Goal: Task Accomplishment & Management: Complete application form

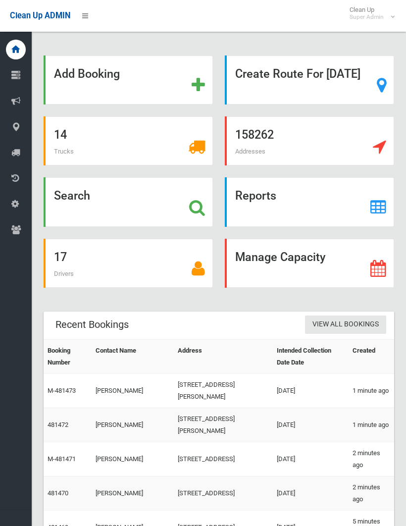
click at [76, 202] on strong "Search" at bounding box center [72, 196] width 36 height 14
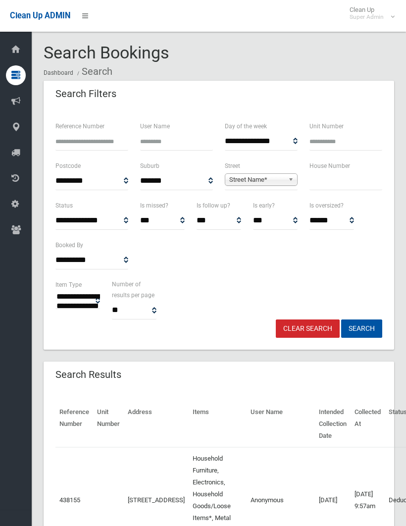
select select
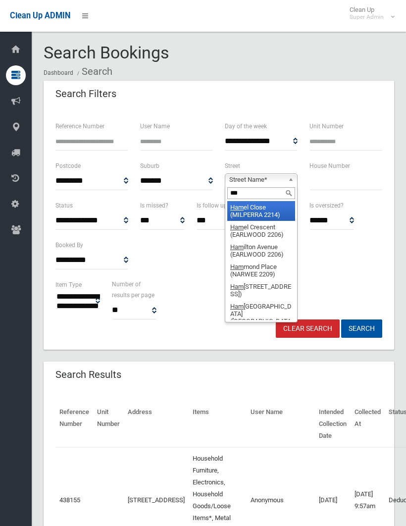
type input "****"
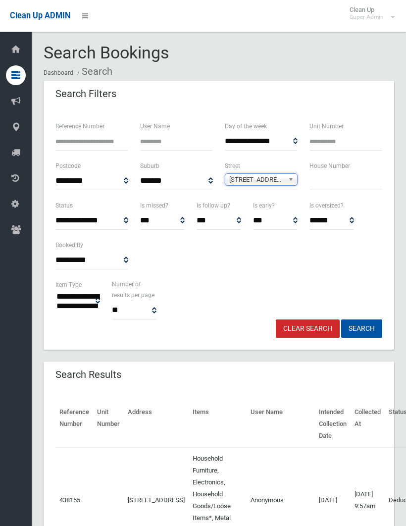
click at [322, 181] on input "text" at bounding box center [345, 181] width 73 height 18
type input "*****"
click at [361, 328] on button "Search" at bounding box center [361, 328] width 41 height 18
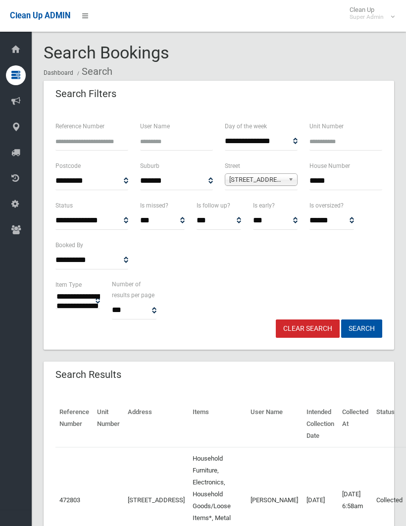
select select
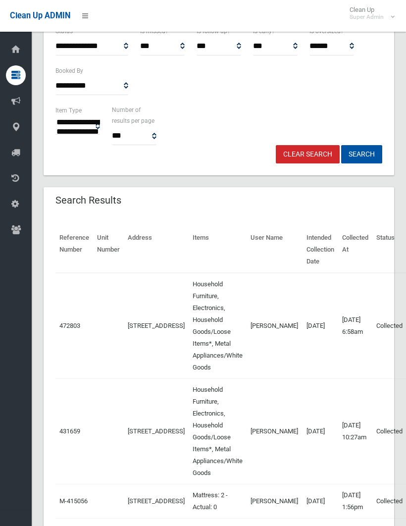
scroll to position [174, 0]
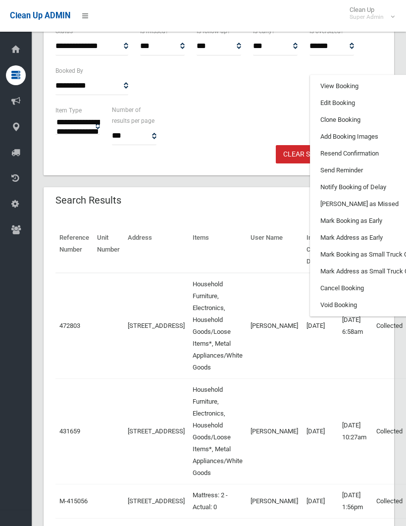
click at [311, 121] on link "Clone Booking" at bounding box center [369, 119] width 118 height 17
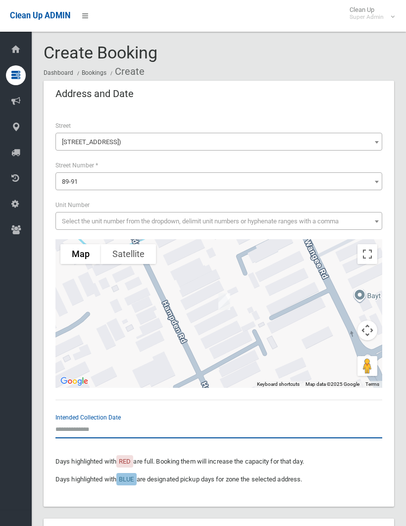
click at [78, 426] on input "text" at bounding box center [218, 429] width 327 height 18
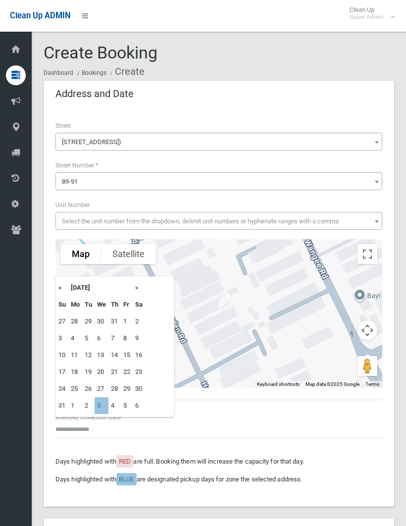
click at [103, 405] on td "3" at bounding box center [102, 405] width 14 height 17
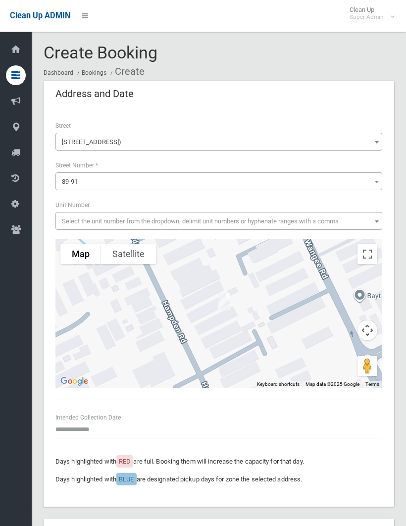
type input "**********"
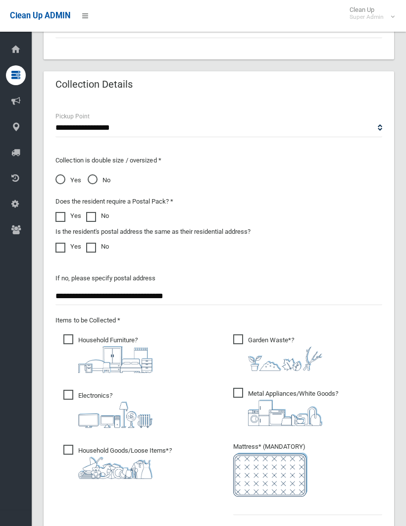
scroll to position [692, 0]
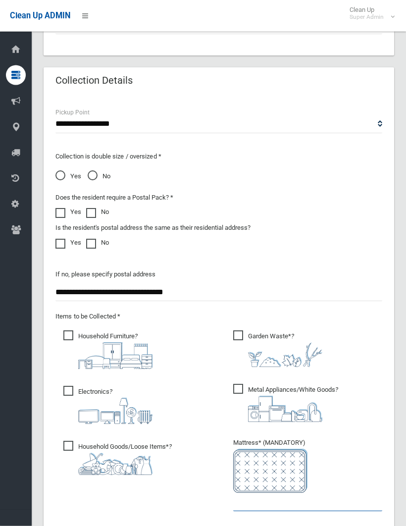
click at [243, 498] on input "text" at bounding box center [307, 502] width 149 height 18
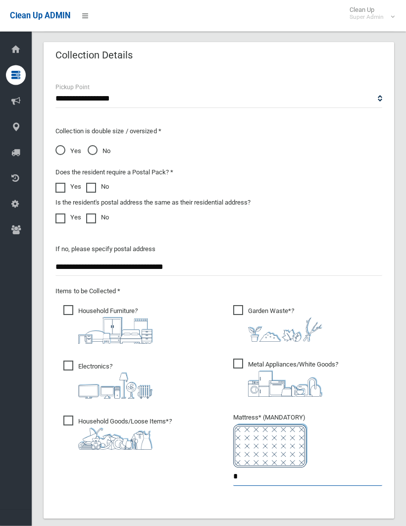
scroll to position [864, 0]
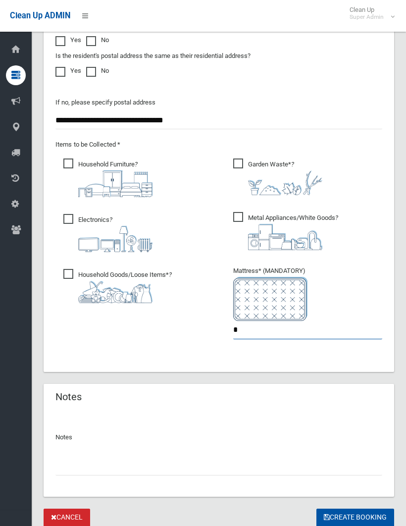
type input "*"
click at [65, 463] on input "text" at bounding box center [218, 466] width 327 height 18
type input "**********"
click at [354, 515] on button "Create Booking" at bounding box center [355, 517] width 78 height 18
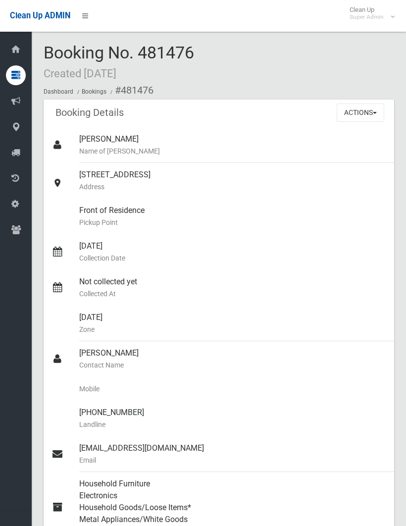
click at [363, 106] on button "Actions" at bounding box center [361, 112] width 48 height 18
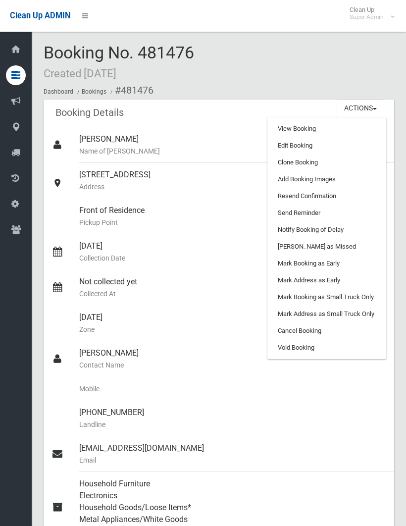
click at [326, 175] on link "Add Booking Images" at bounding box center [327, 179] width 118 height 17
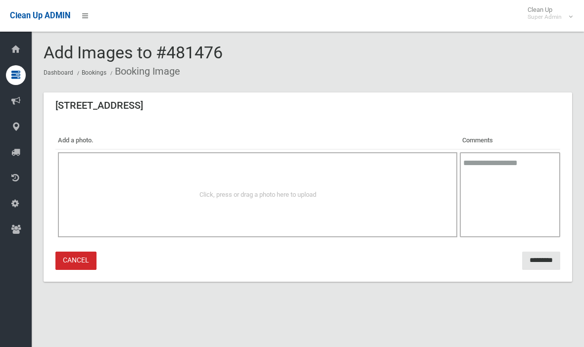
click at [253, 196] on span "Click, press or drag a photo here to upload" at bounding box center [257, 194] width 117 height 7
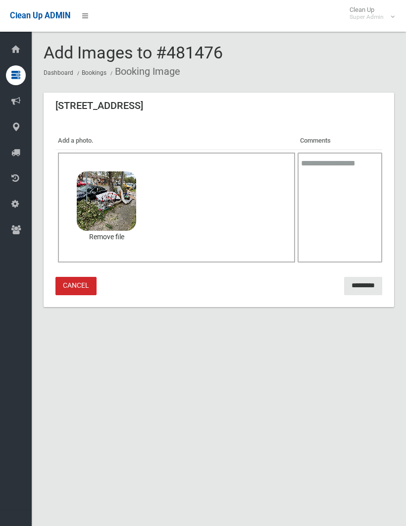
click at [367, 284] on input "*********" at bounding box center [363, 286] width 38 height 18
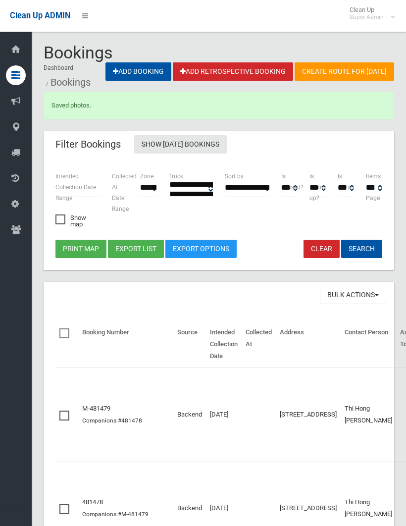
select select
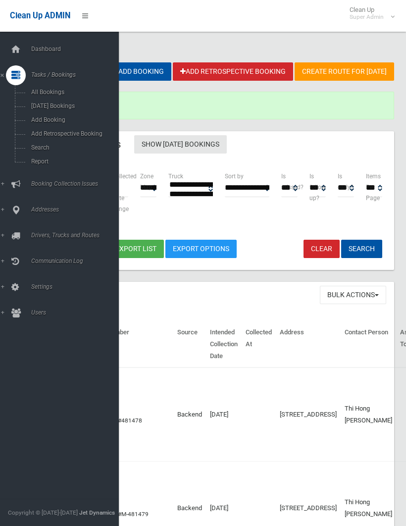
click at [42, 149] on span "Search" at bounding box center [69, 147] width 82 height 7
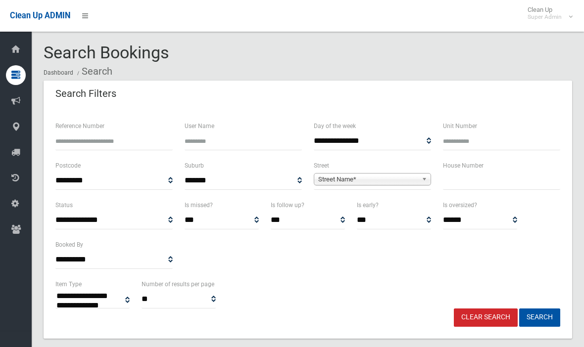
select select
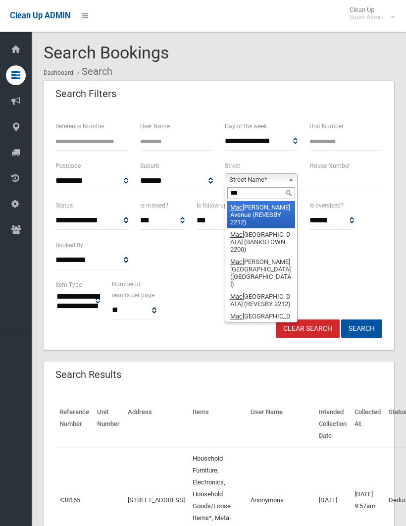
type input "****"
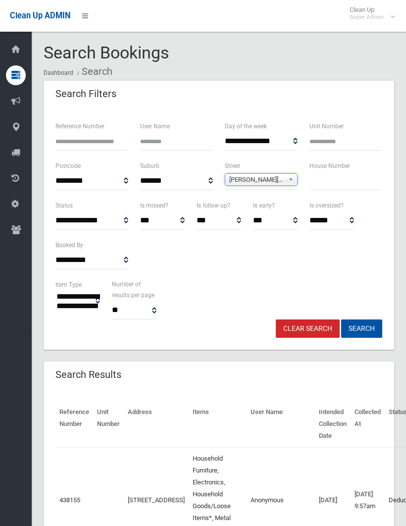
click at [325, 180] on input "text" at bounding box center [345, 181] width 73 height 18
type input "**"
click at [361, 328] on button "Search" at bounding box center [361, 328] width 41 height 18
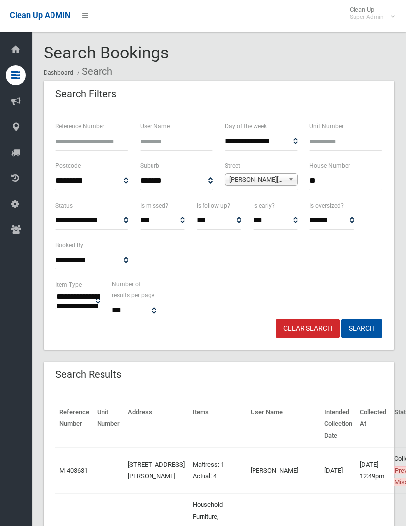
select select
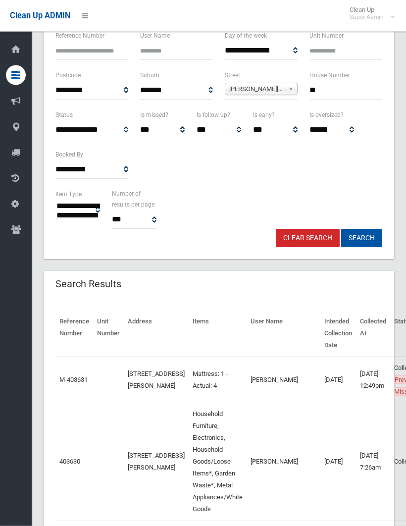
scroll to position [98, 0]
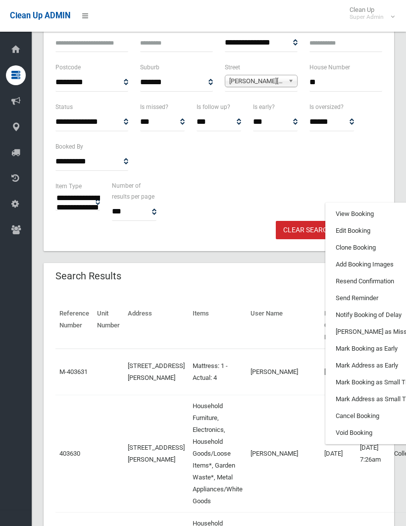
scroll to position [0, 34]
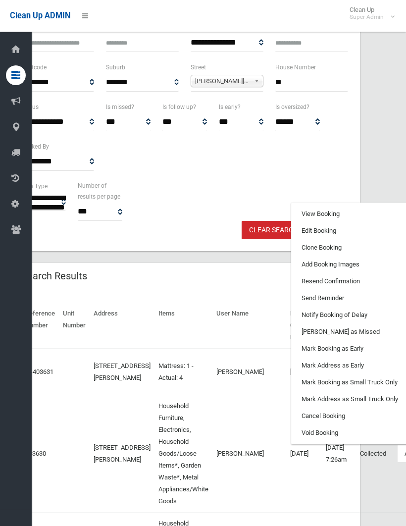
click at [291, 256] on link "Clone Booking" at bounding box center [350, 247] width 118 height 17
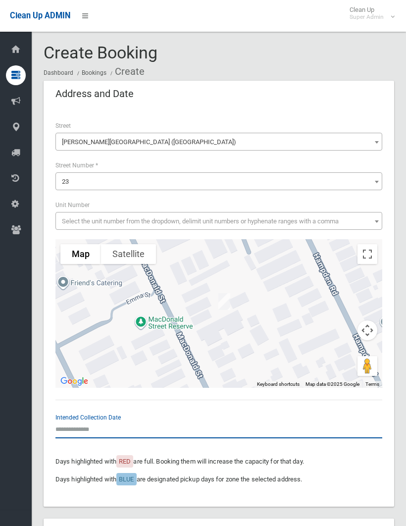
click at [76, 421] on input "text" at bounding box center [218, 429] width 327 height 18
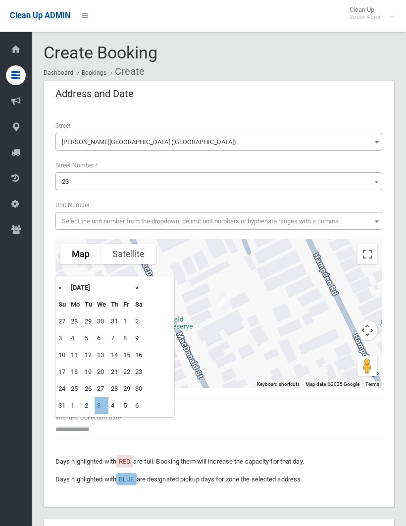
click at [102, 404] on td "3" at bounding box center [102, 405] width 14 height 17
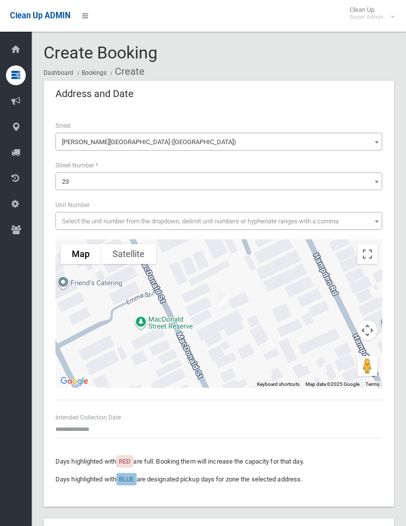
type input "**********"
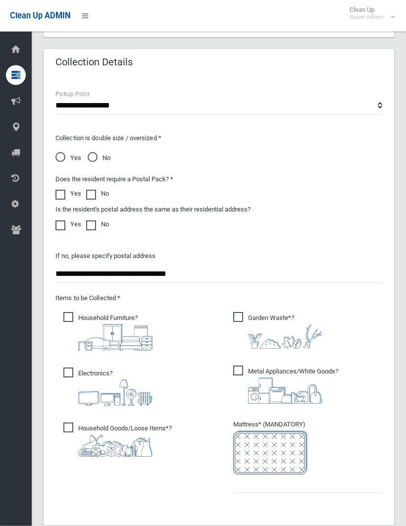
scroll to position [711, 0]
click at [237, 317] on span "Garden Waste* ?" at bounding box center [277, 330] width 89 height 37
click at [240, 485] on input "text" at bounding box center [307, 483] width 149 height 18
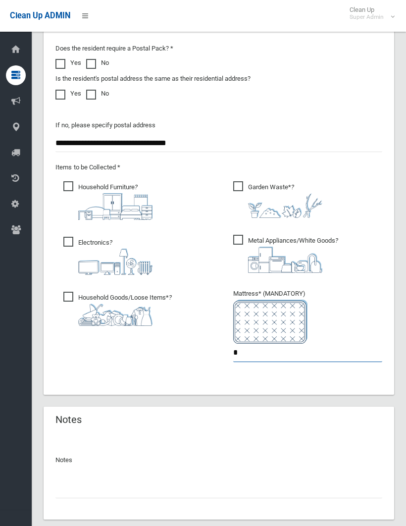
scroll to position [847, 0]
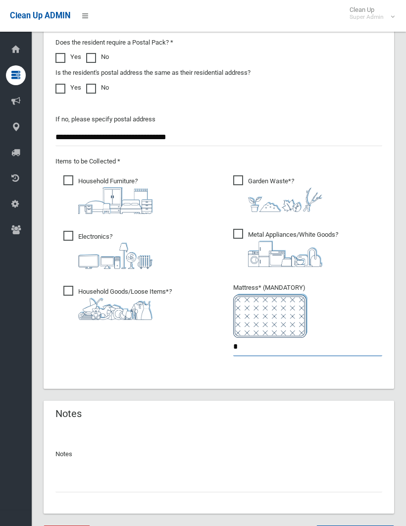
type input "*"
click at [74, 482] on input "text" at bounding box center [218, 483] width 327 height 18
type input "**********"
click at [354, 525] on button "Create Booking" at bounding box center [355, 534] width 78 height 18
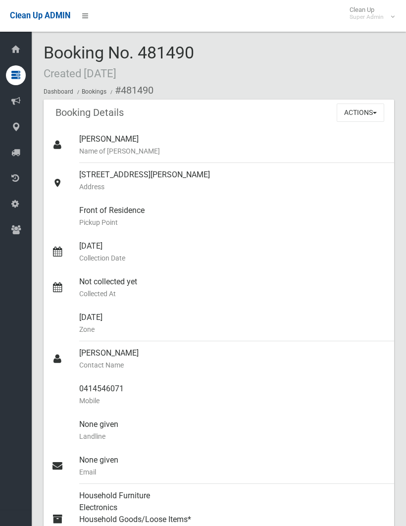
click at [366, 110] on button "Actions" at bounding box center [361, 112] width 48 height 18
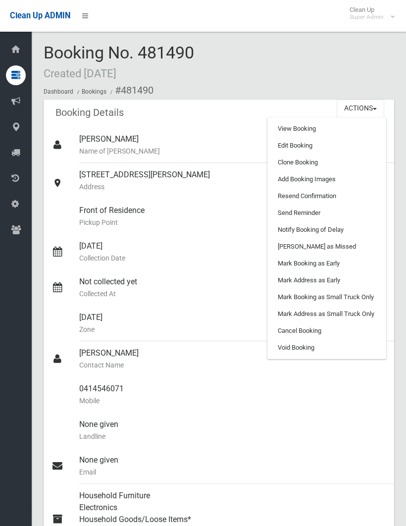
click at [317, 176] on link "Add Booking Images" at bounding box center [327, 179] width 118 height 17
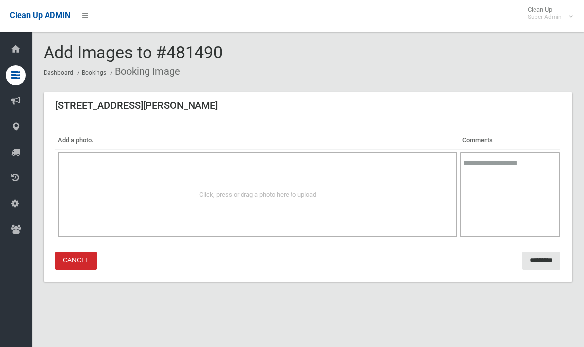
click at [354, 192] on div "Click, press or drag a photo here to upload" at bounding box center [258, 195] width 378 height 12
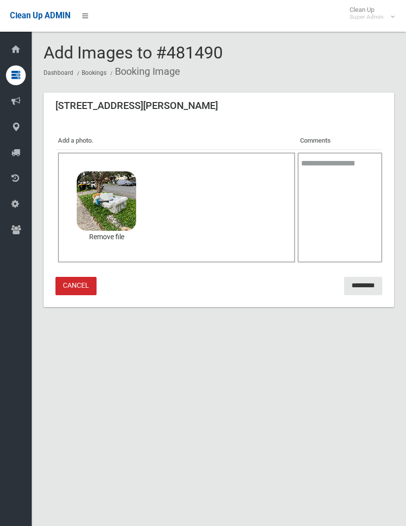
click at [361, 283] on input "*********" at bounding box center [363, 286] width 38 height 18
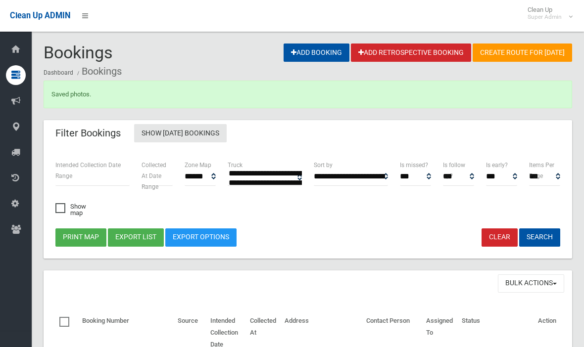
select select
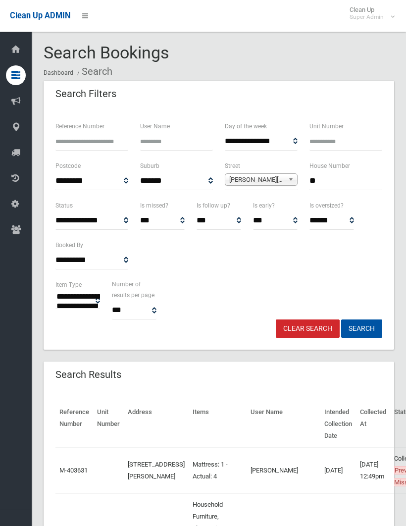
select select
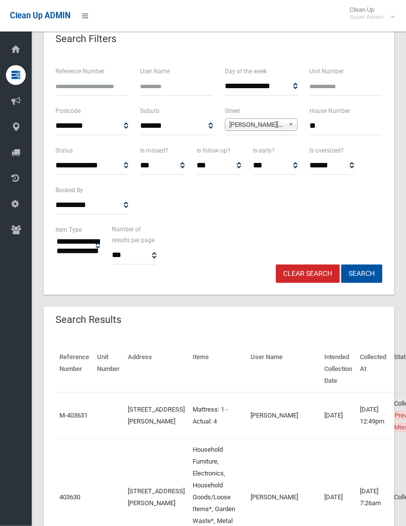
scroll to position [55, 0]
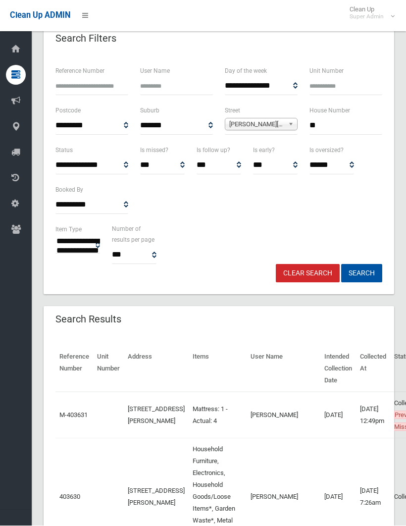
click at [327, 131] on input "**" at bounding box center [345, 126] width 73 height 18
type input "**"
click at [361, 272] on button "Search" at bounding box center [361, 273] width 41 height 18
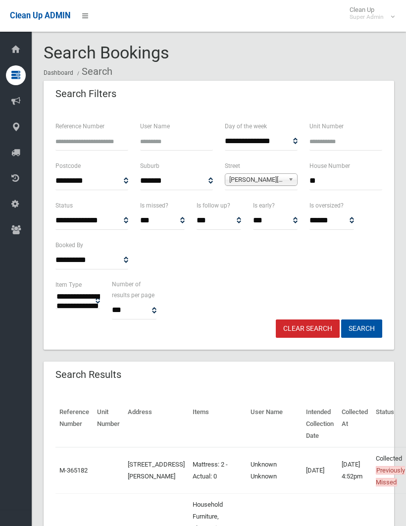
select select
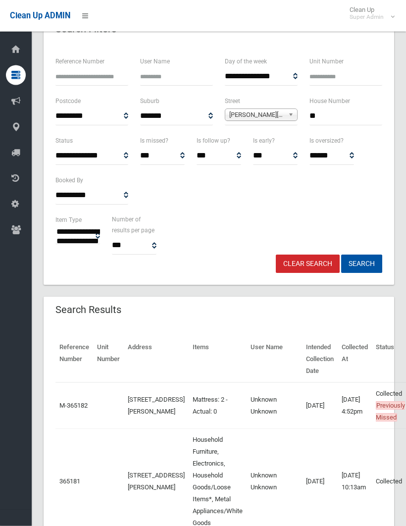
scroll to position [65, 0]
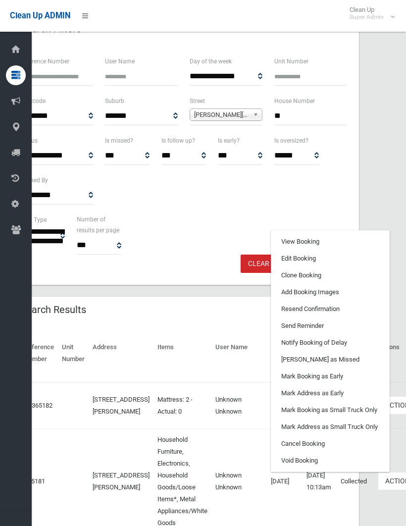
click at [283, 284] on link "Clone Booking" at bounding box center [330, 275] width 118 height 17
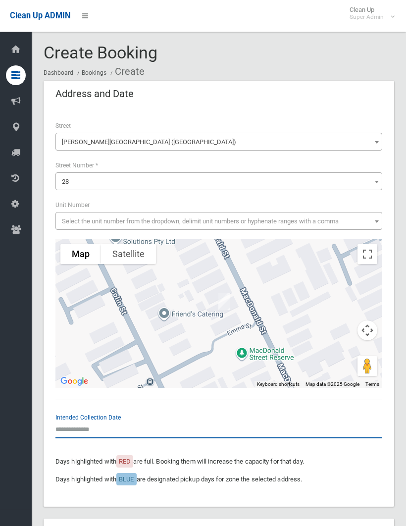
click at [74, 425] on input "text" at bounding box center [218, 429] width 327 height 18
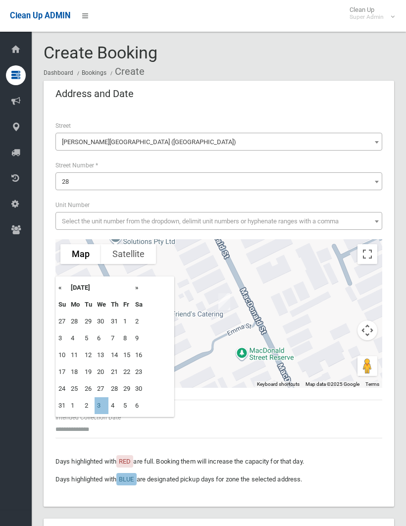
click at [100, 404] on td "3" at bounding box center [102, 405] width 14 height 17
type input "**********"
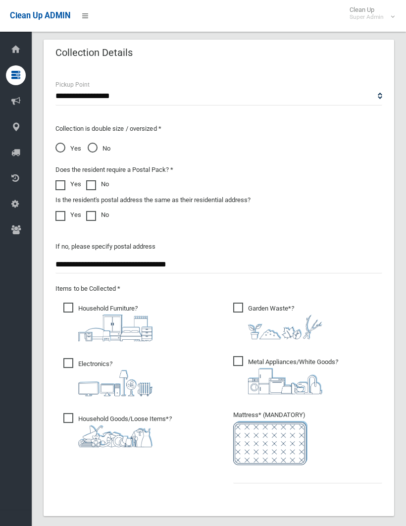
scroll to position [724, 0]
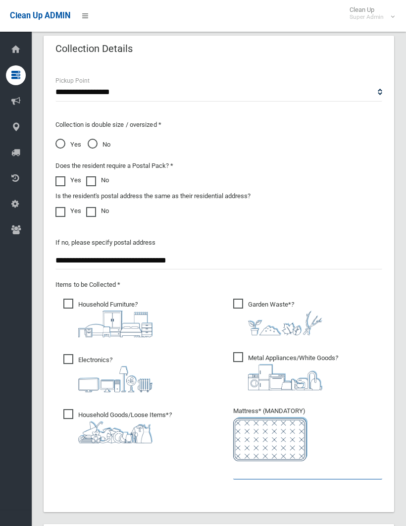
click at [240, 465] on input "text" at bounding box center [307, 470] width 149 height 18
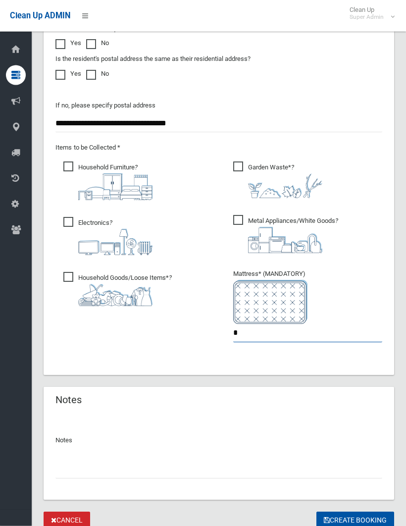
scroll to position [864, 0]
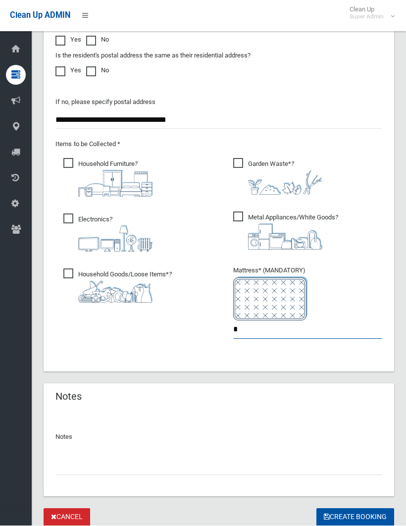
type input "*"
click at [77, 464] on input "text" at bounding box center [218, 466] width 327 height 18
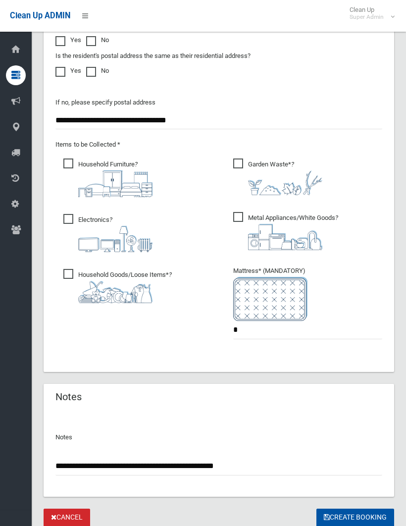
type input "**********"
click at [354, 515] on button "Create Booking" at bounding box center [355, 517] width 78 height 18
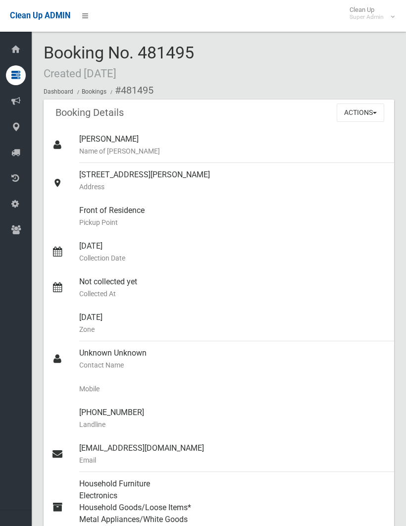
click at [365, 111] on button "Actions" at bounding box center [361, 112] width 48 height 18
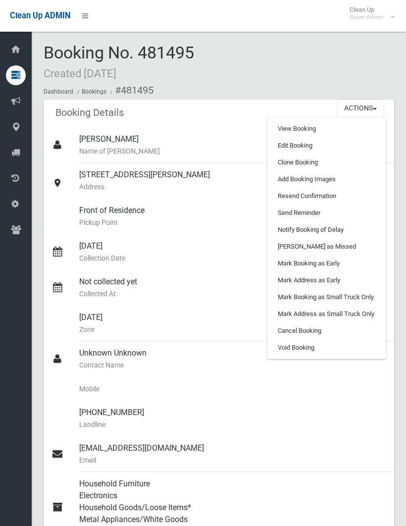
click at [313, 177] on link "Add Booking Images" at bounding box center [327, 179] width 118 height 17
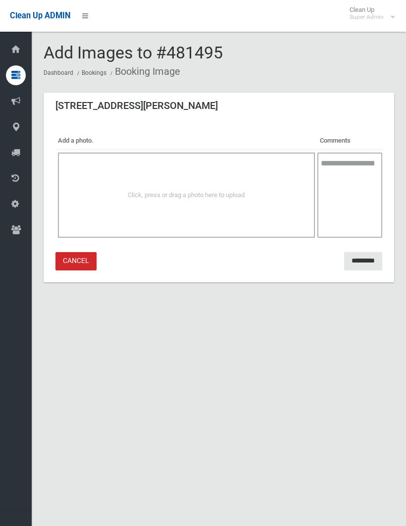
click at [198, 179] on div "Click, press or drag a photo here to upload" at bounding box center [186, 194] width 257 height 85
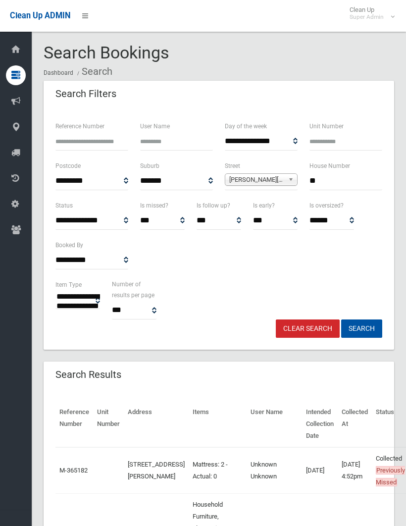
select select
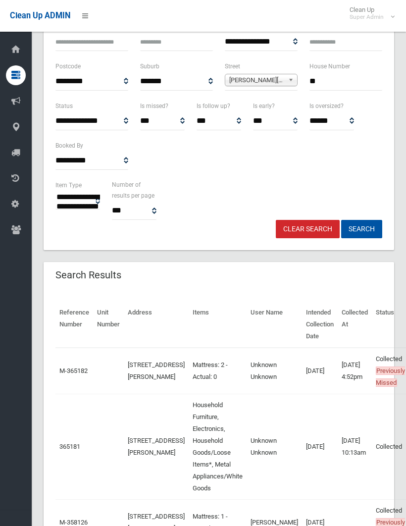
click at [336, 80] on input "**" at bounding box center [345, 81] width 73 height 18
type input "*"
type input "**"
click at [361, 228] on button "Search" at bounding box center [361, 229] width 41 height 18
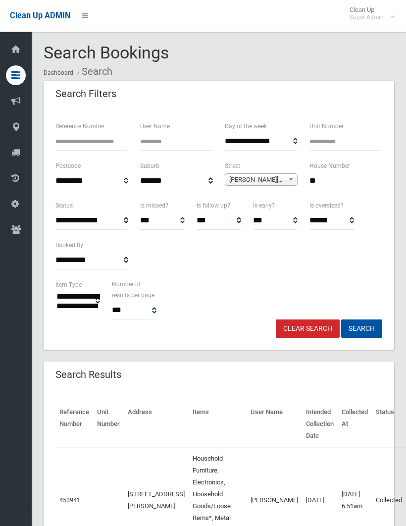
select select
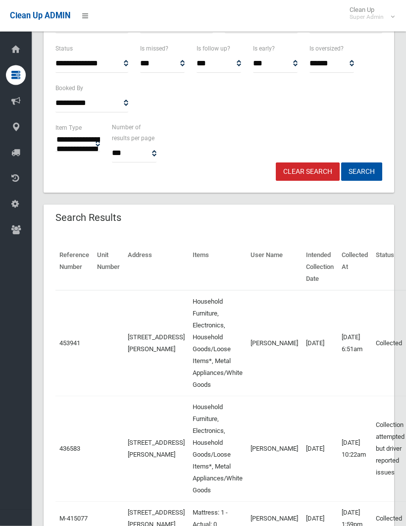
scroll to position [155, 0]
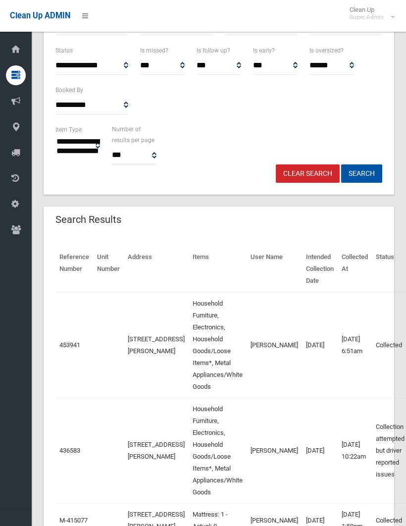
click at [389, 340] on td "Collected" at bounding box center [390, 345] width 37 height 106
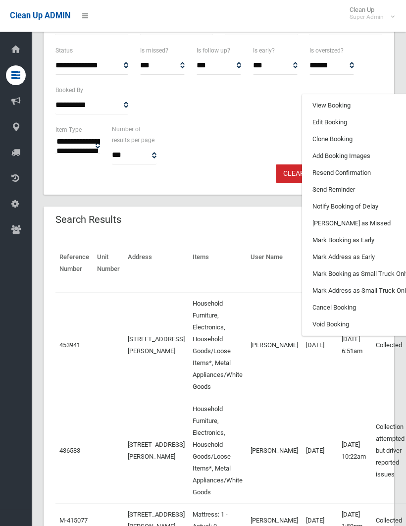
scroll to position [0, 39]
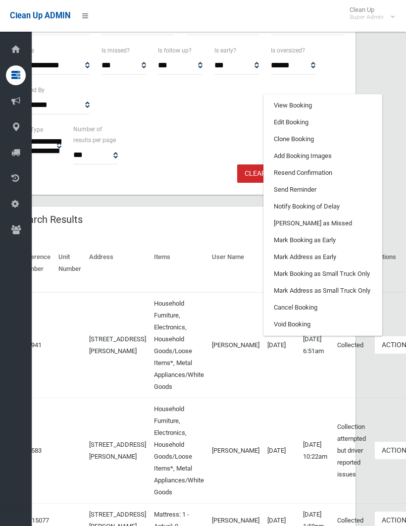
click at [282, 137] on link "Clone Booking" at bounding box center [323, 139] width 118 height 17
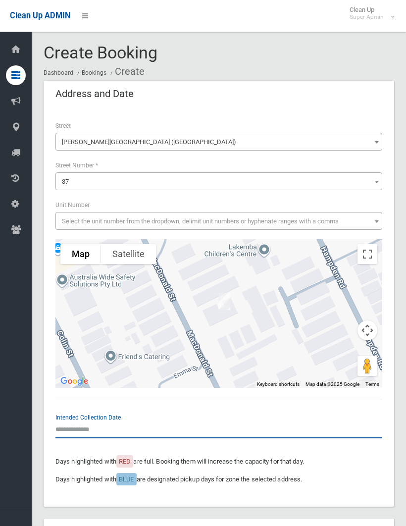
click at [77, 421] on input "text" at bounding box center [218, 429] width 327 height 18
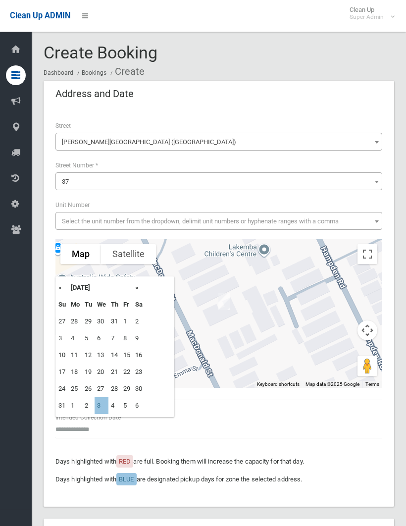
click at [100, 403] on td "3" at bounding box center [102, 405] width 14 height 17
type input "**********"
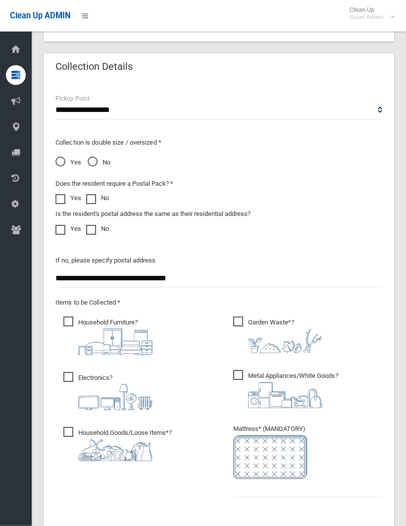
scroll to position [705, 0]
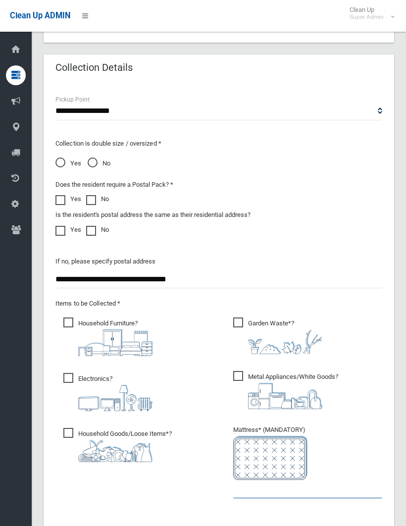
click at [238, 489] on input "text" at bounding box center [307, 489] width 149 height 18
type input "*"
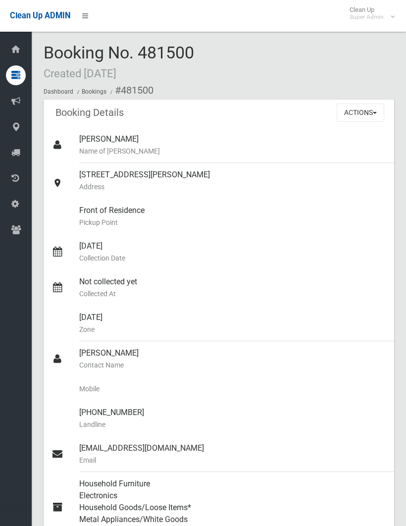
click at [361, 107] on button "Actions" at bounding box center [361, 112] width 48 height 18
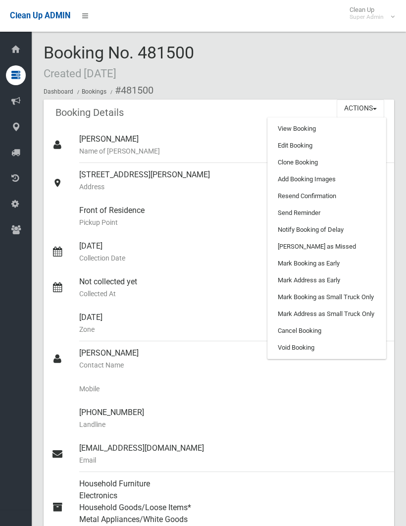
click at [297, 161] on link "Clone Booking" at bounding box center [327, 162] width 118 height 17
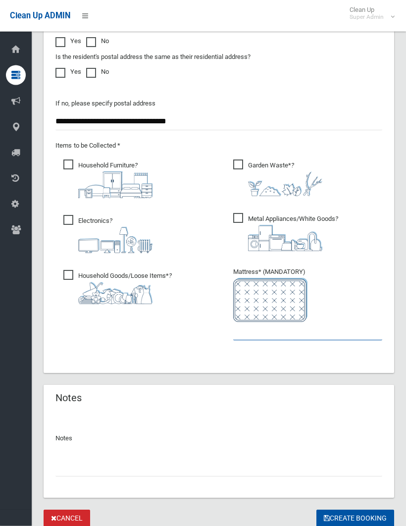
click at [236, 330] on input "text" at bounding box center [307, 331] width 149 height 18
type input "*"
click at [69, 466] on input "text" at bounding box center [218, 467] width 327 height 18
type input "**********"
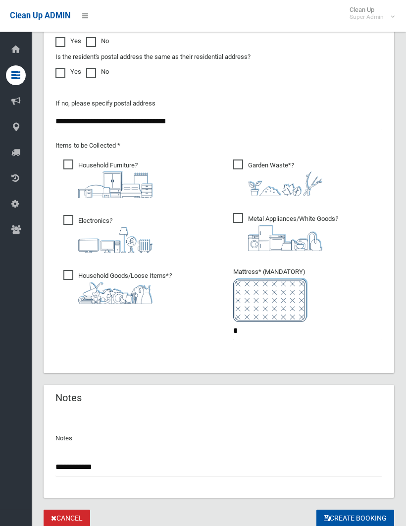
click at [354, 516] on button "Create Booking" at bounding box center [355, 518] width 78 height 18
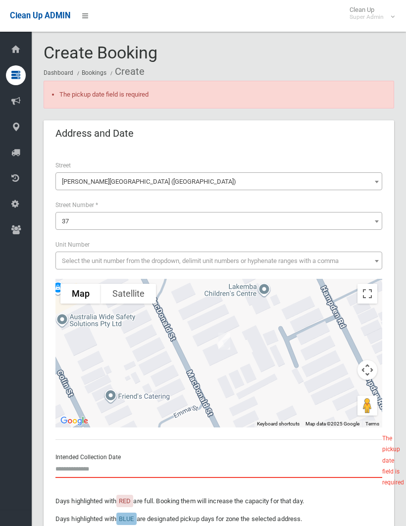
click at [79, 463] on input "text" at bounding box center [218, 468] width 327 height 18
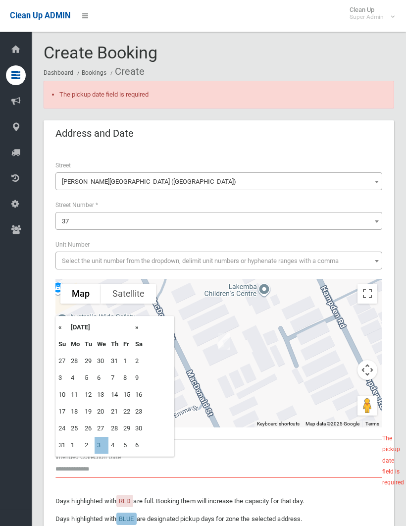
click at [104, 445] on td "3" at bounding box center [102, 445] width 14 height 17
type input "**********"
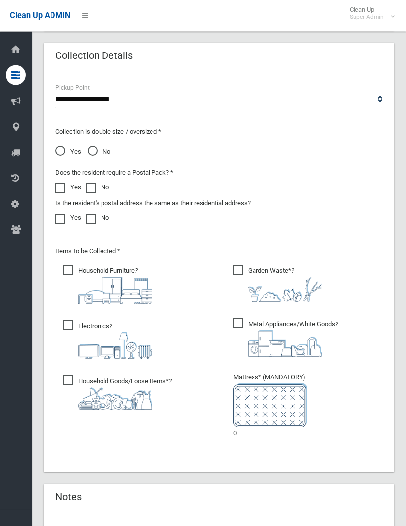
scroll to position [857, 0]
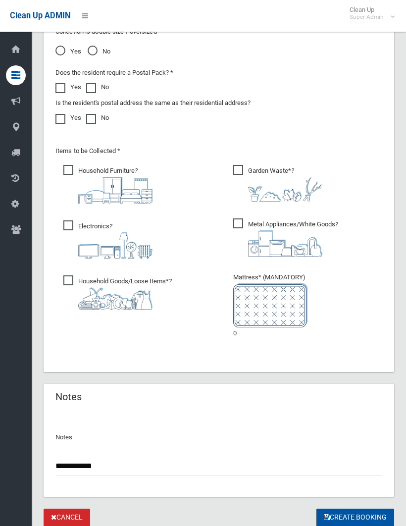
click at [355, 510] on button "Create Booking" at bounding box center [355, 517] width 78 height 18
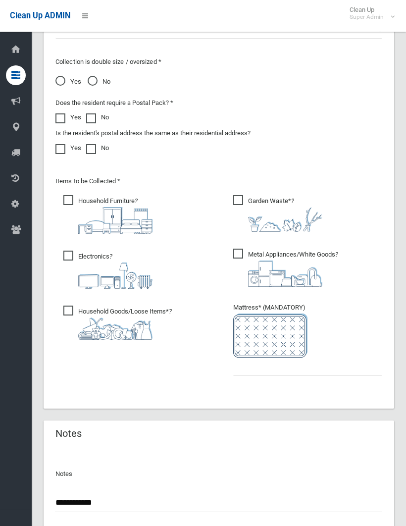
scroll to position [863, 0]
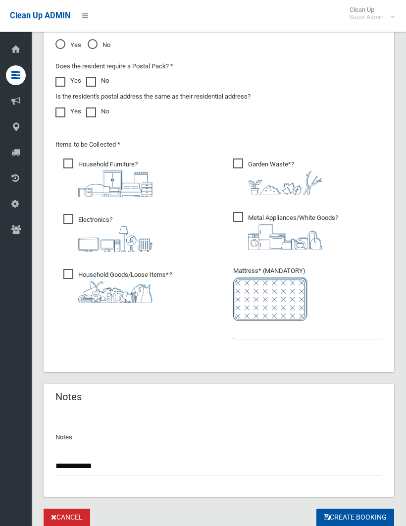
click at [237, 325] on input "text" at bounding box center [307, 330] width 149 height 18
type input "*"
click at [354, 515] on button "Create Booking" at bounding box center [355, 517] width 78 height 18
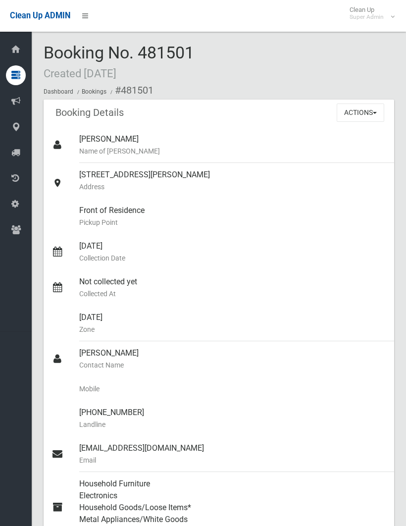
click at [358, 111] on button "Actions" at bounding box center [361, 112] width 48 height 18
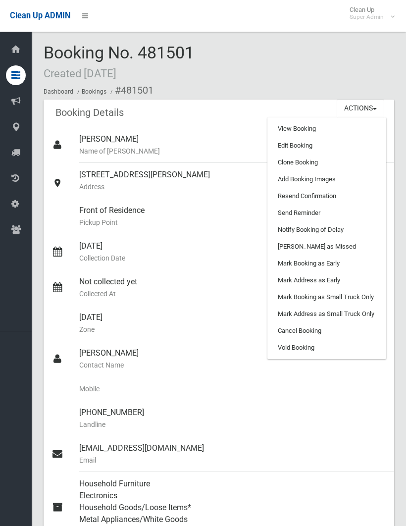
click at [318, 173] on link "Add Booking Images" at bounding box center [327, 179] width 118 height 17
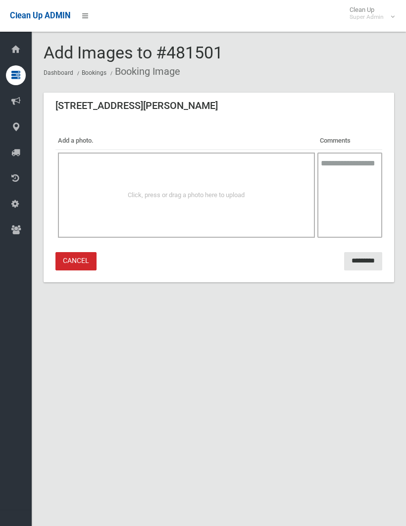
click at [183, 191] on span "Click, press or drag a photo here to upload" at bounding box center [186, 194] width 117 height 7
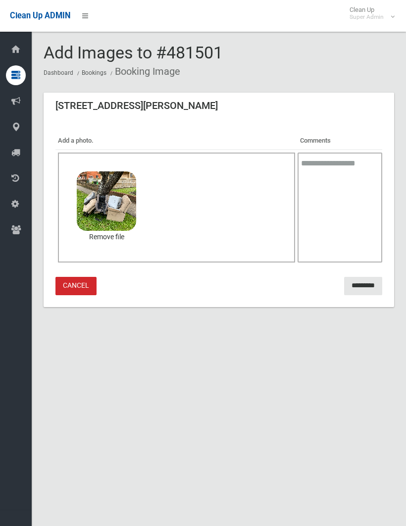
click at [358, 283] on input "*********" at bounding box center [363, 286] width 38 height 18
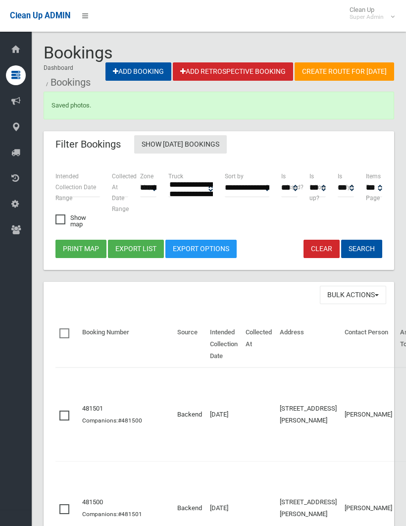
select select
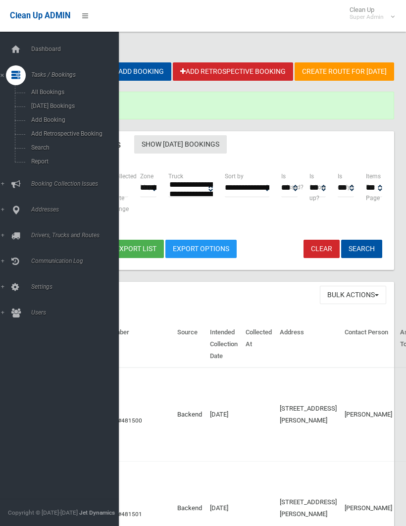
click at [44, 147] on span "Search" at bounding box center [69, 147] width 82 height 7
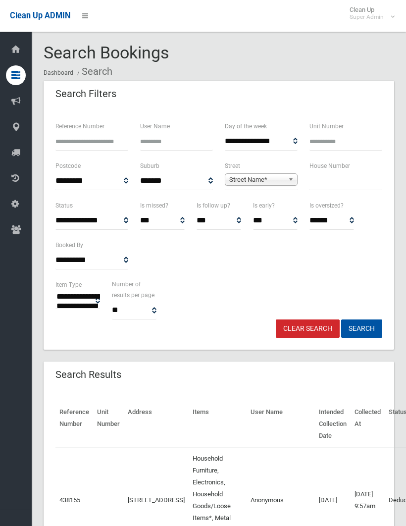
select select
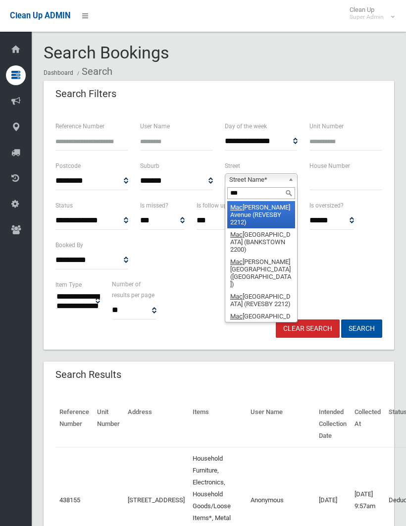
type input "****"
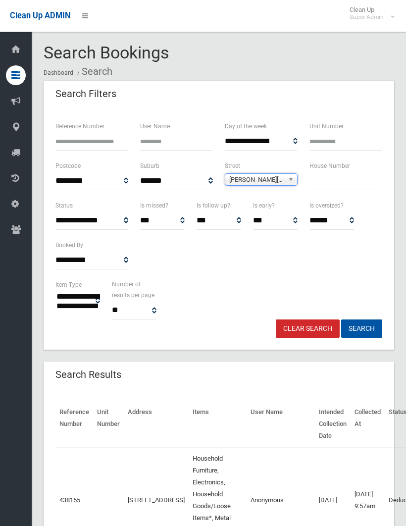
click at [321, 178] on input "text" at bounding box center [345, 181] width 73 height 18
type input "**"
click at [361, 328] on button "Search" at bounding box center [361, 328] width 41 height 18
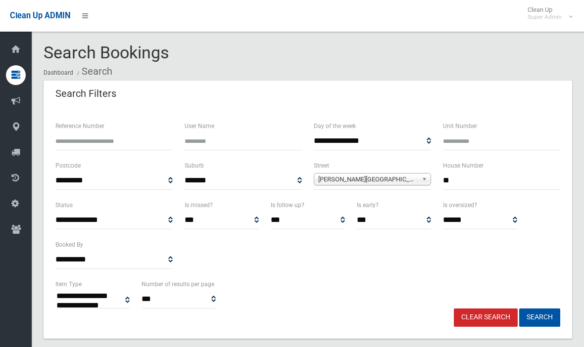
select select
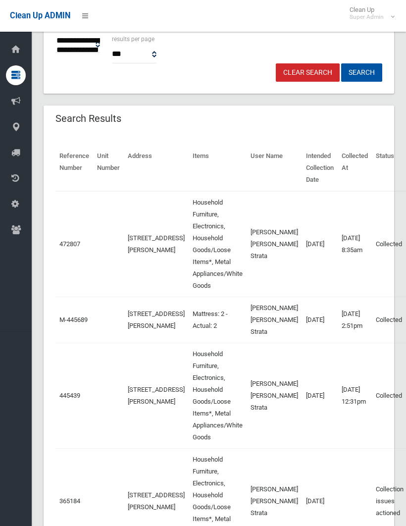
scroll to position [256, 0]
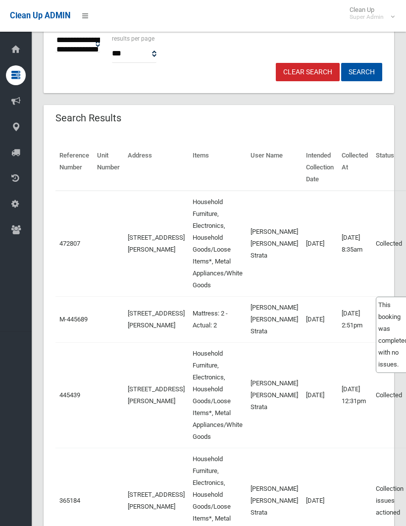
click at [386, 236] on td "Collected This booking was completed with no issues." at bounding box center [390, 244] width 37 height 106
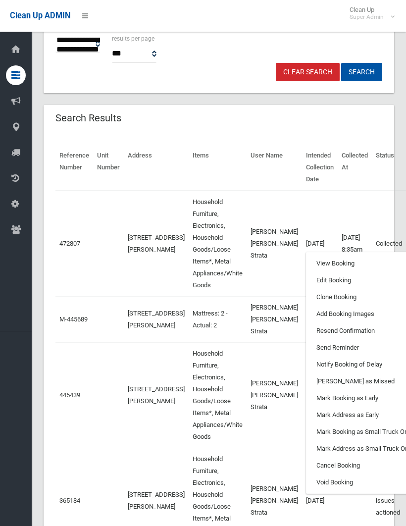
scroll to position [0, 35]
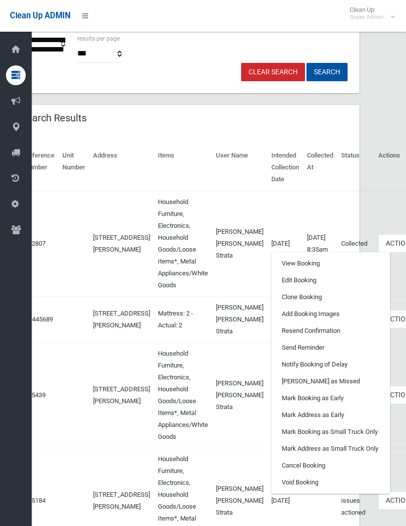
click at [291, 297] on link "Clone Booking" at bounding box center [331, 297] width 118 height 17
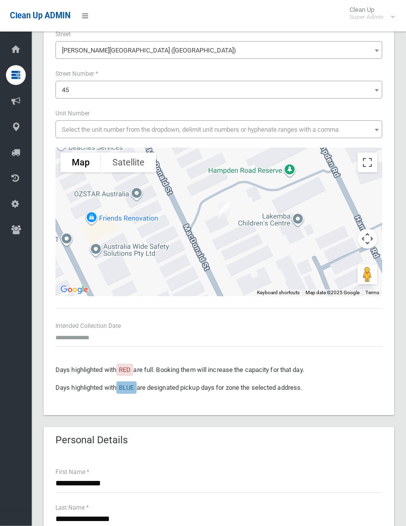
scroll to position [92, 0]
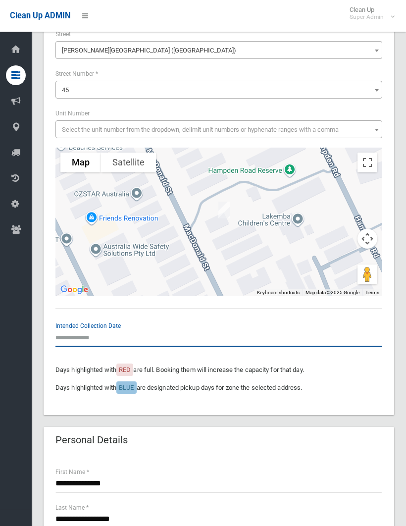
click at [70, 337] on input "text" at bounding box center [218, 337] width 327 height 18
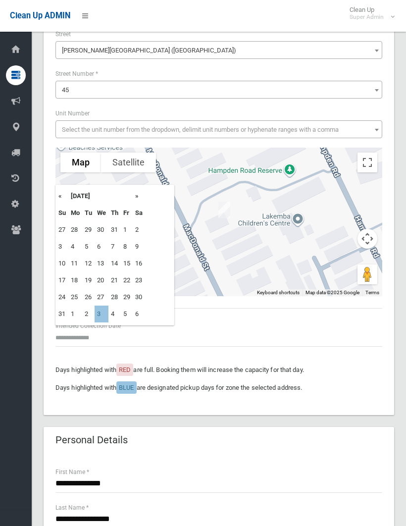
click at [104, 311] on td "3" at bounding box center [102, 313] width 14 height 17
type input "**********"
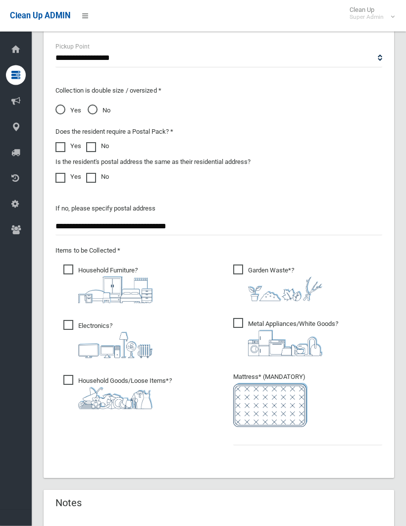
scroll to position [761, 0]
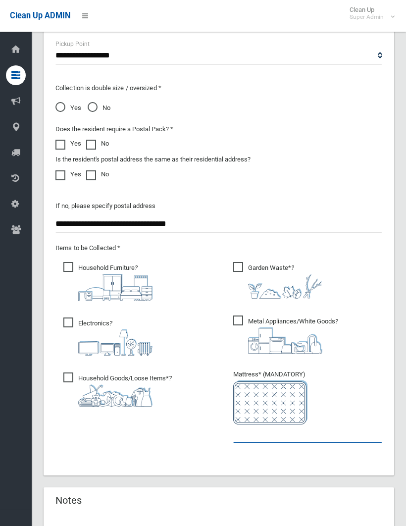
click at [234, 429] on input "text" at bounding box center [307, 433] width 149 height 18
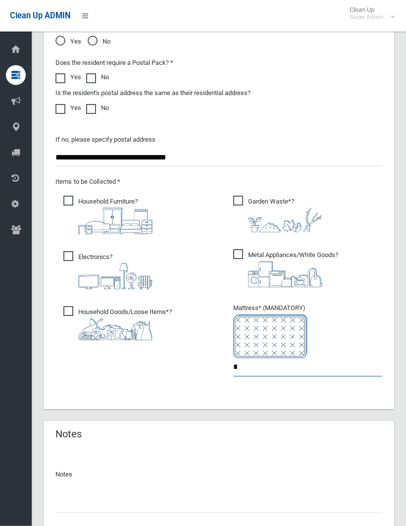
scroll to position [864, 0]
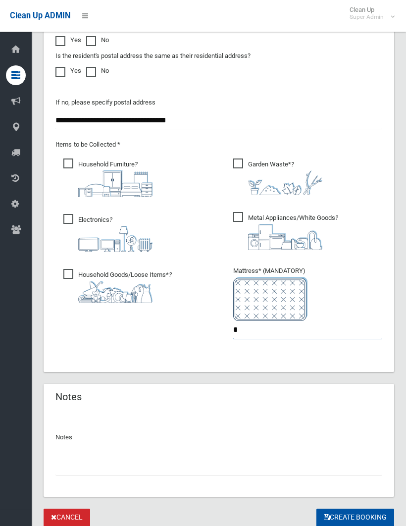
type input "*"
click at [70, 458] on input "text" at bounding box center [218, 466] width 327 height 18
type input "**********"
click at [354, 515] on button "Create Booking" at bounding box center [355, 517] width 78 height 18
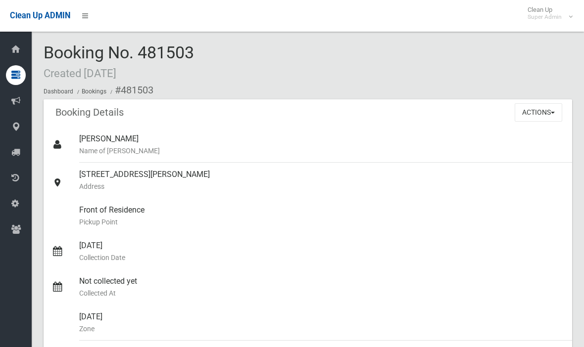
click at [405, 108] on button "Actions" at bounding box center [539, 112] width 48 height 18
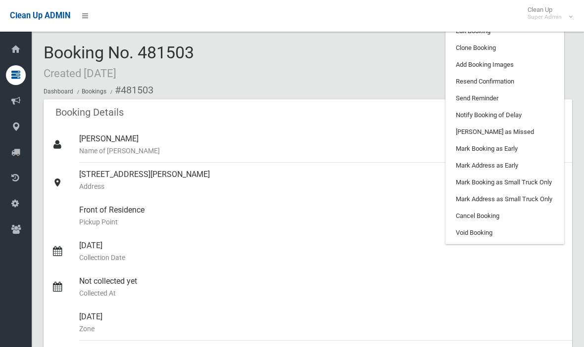
click at [405, 67] on link "Add Booking Images" at bounding box center [505, 64] width 118 height 17
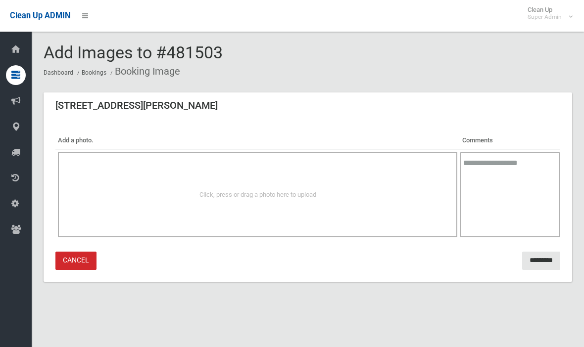
click at [280, 189] on div "Click, press or drag a photo here to upload" at bounding box center [258, 195] width 378 height 12
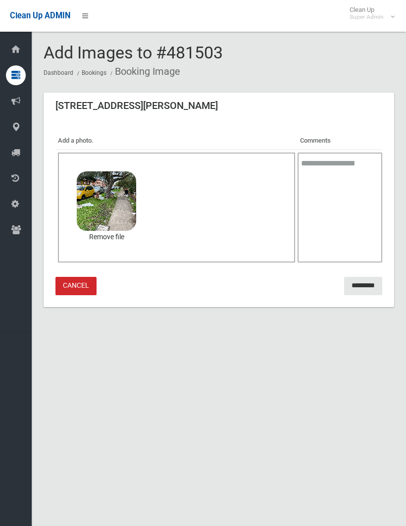
click at [356, 286] on input "*********" at bounding box center [363, 286] width 38 height 18
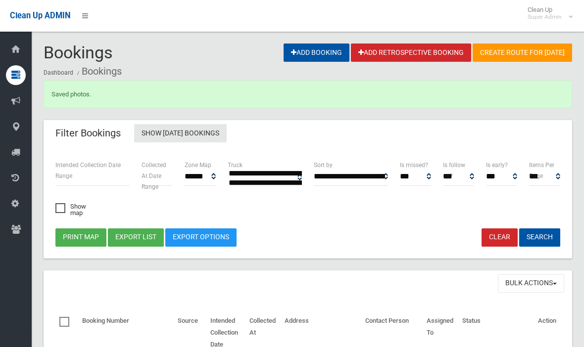
select select
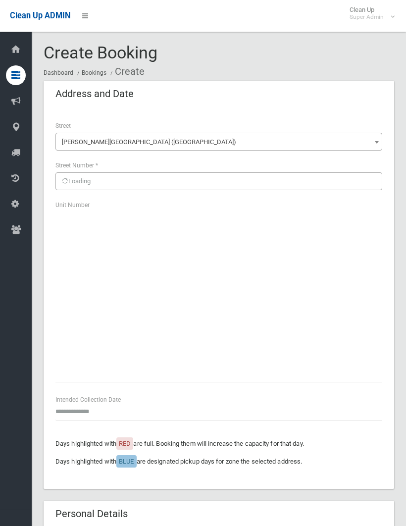
scroll to position [881, 0]
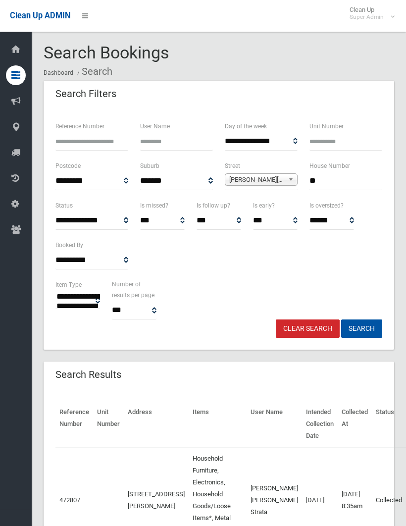
select select
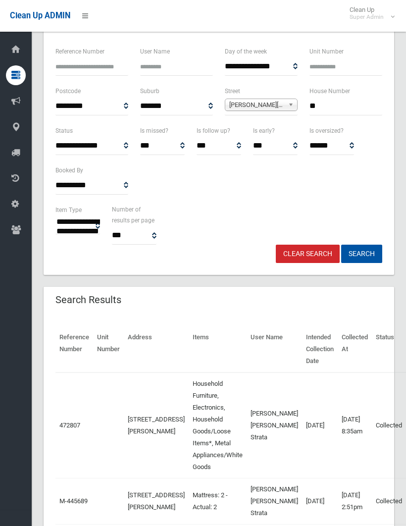
scroll to position [70, 0]
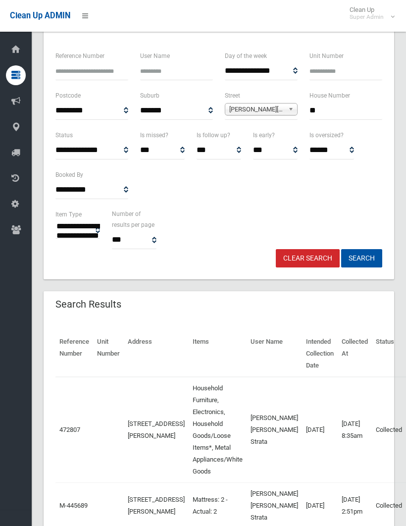
click at [328, 112] on input "**" at bounding box center [345, 110] width 73 height 18
type input "*"
type input "**"
click at [363, 254] on button "Search" at bounding box center [361, 258] width 41 height 18
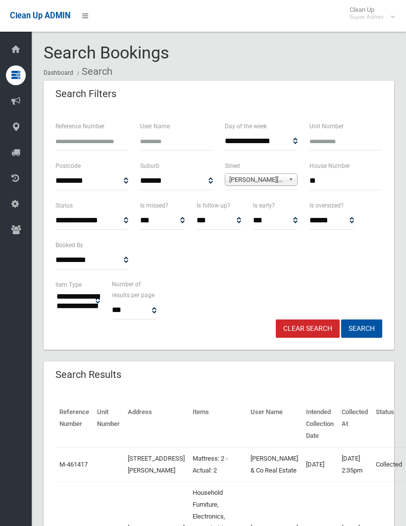
select select
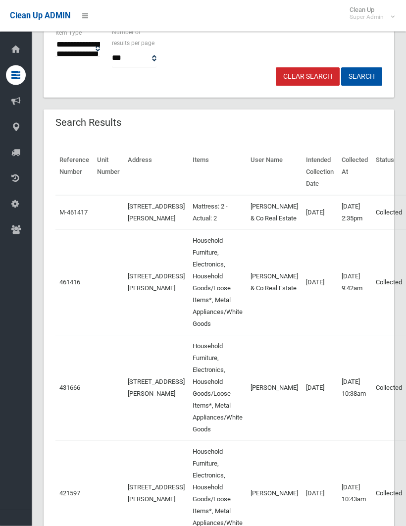
scroll to position [252, 0]
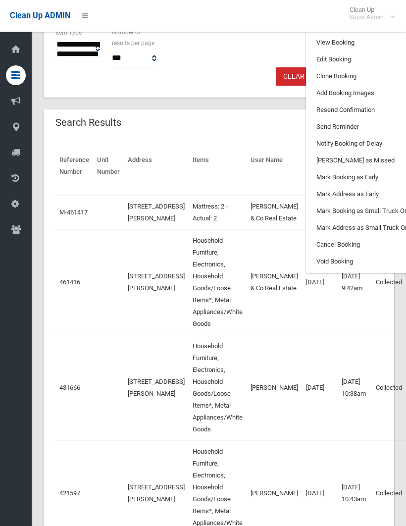
scroll to position [0, 35]
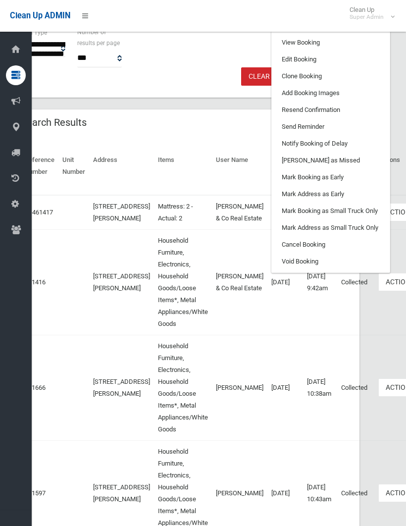
click at [294, 85] on link "Clone Booking" at bounding box center [331, 76] width 118 height 17
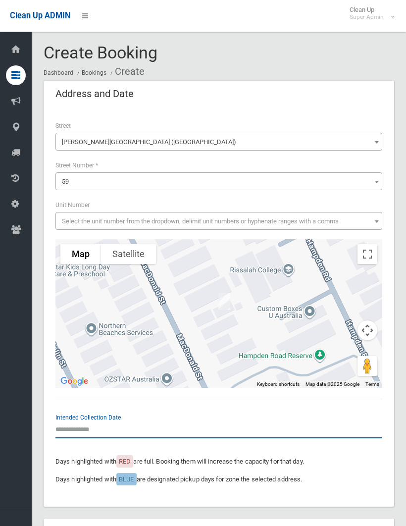
click at [73, 420] on input "text" at bounding box center [218, 429] width 327 height 18
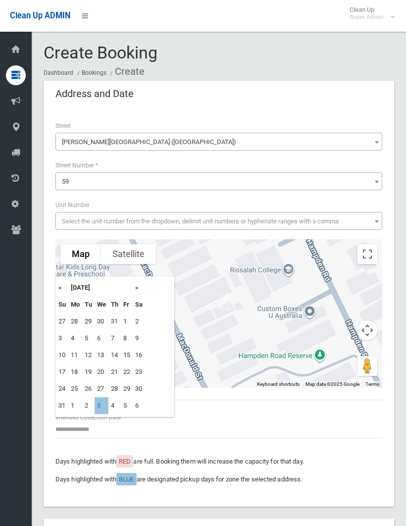
click at [105, 404] on td "3" at bounding box center [102, 405] width 14 height 17
type input "**********"
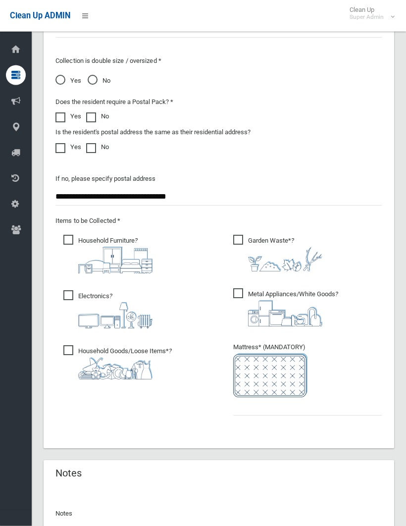
scroll to position [791, 0]
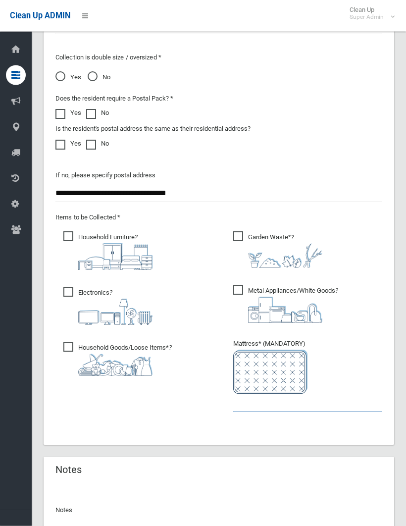
click at [243, 403] on input "text" at bounding box center [307, 403] width 149 height 18
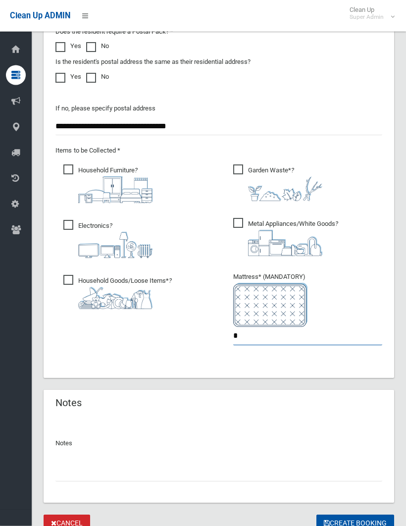
scroll to position [858, 0]
type input "*"
click at [63, 470] on input "text" at bounding box center [218, 472] width 327 height 18
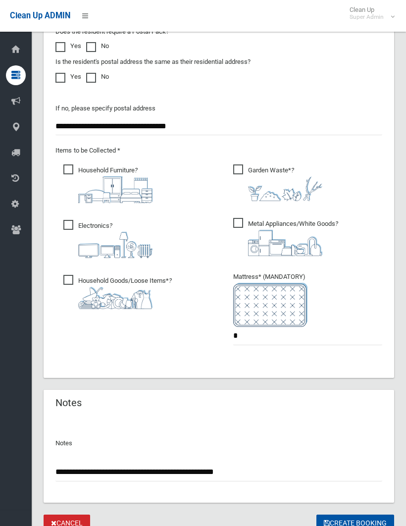
type input "**********"
click at [354, 521] on button "Create Booking" at bounding box center [355, 523] width 78 height 18
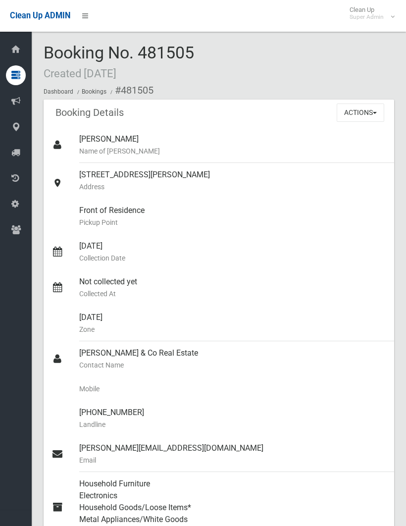
click at [363, 111] on button "Actions" at bounding box center [361, 112] width 48 height 18
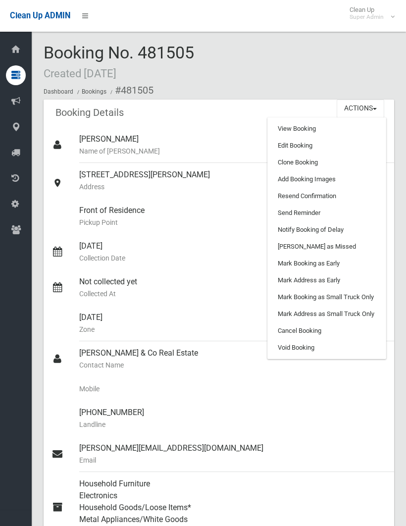
click at [324, 177] on link "Add Booking Images" at bounding box center [327, 179] width 118 height 17
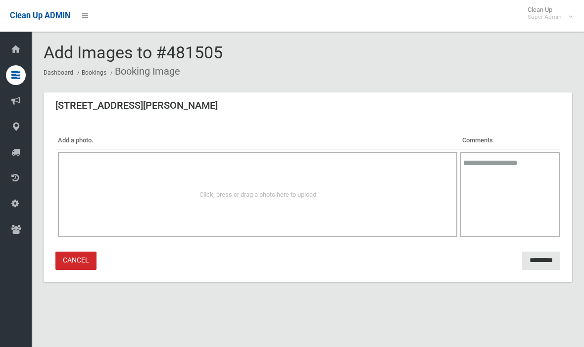
click at [294, 191] on span "Click, press or drag a photo here to upload" at bounding box center [257, 194] width 117 height 7
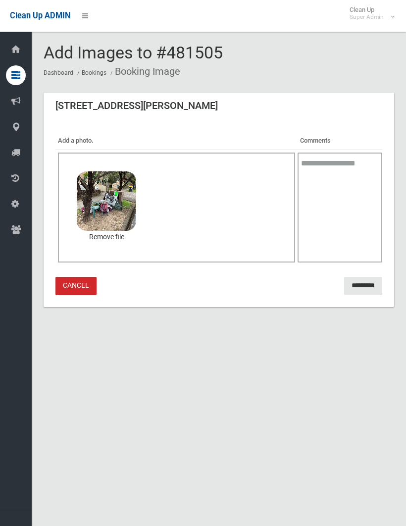
click at [351, 288] on input "*********" at bounding box center [363, 286] width 38 height 18
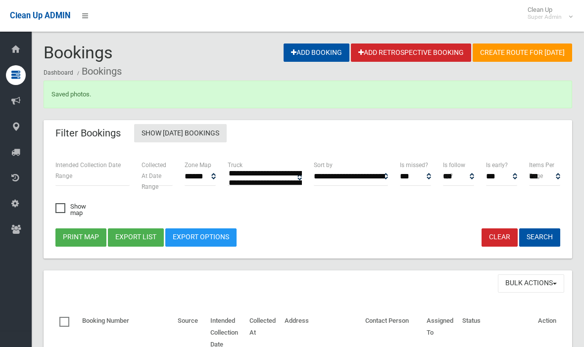
select select
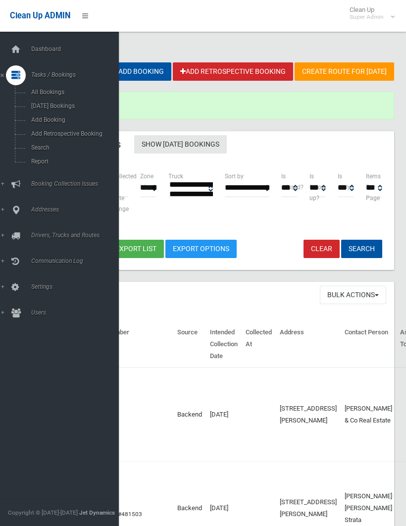
click at [39, 149] on span "Search" at bounding box center [69, 147] width 82 height 7
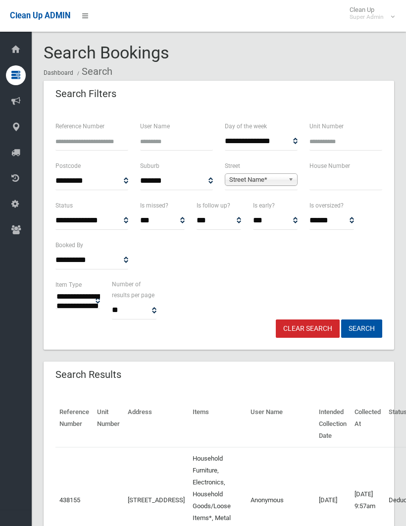
select select
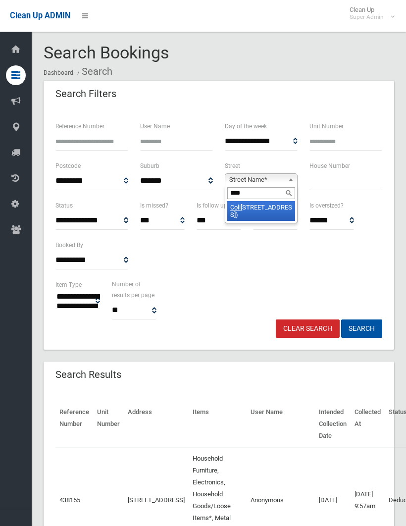
type input "*****"
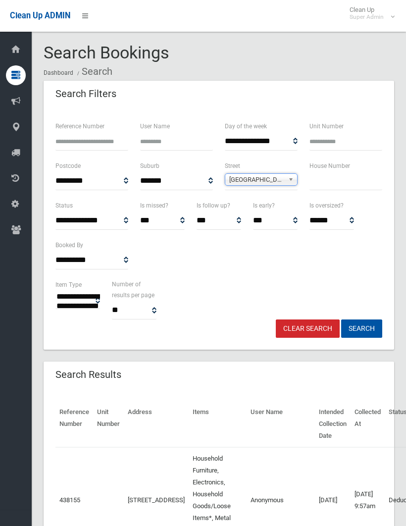
click at [314, 182] on input "text" at bounding box center [345, 181] width 73 height 18
type input "**"
click at [361, 328] on button "Search" at bounding box center [361, 328] width 41 height 18
select select
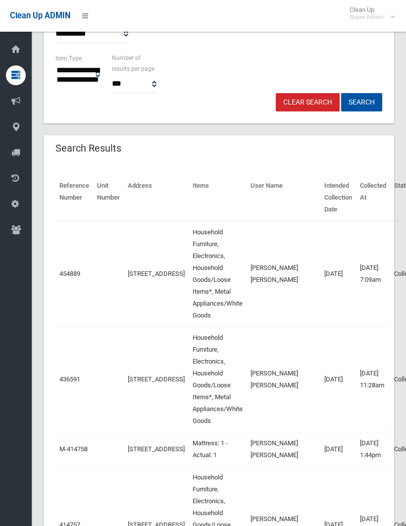
scroll to position [229, 0]
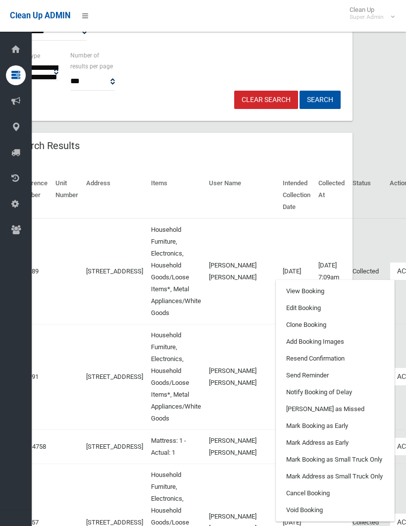
click at [276, 325] on link "Clone Booking" at bounding box center [335, 324] width 118 height 17
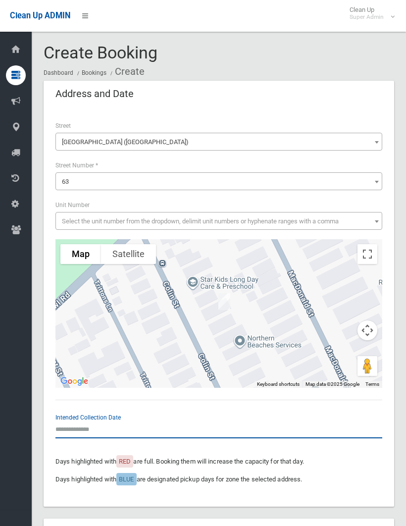
click at [81, 425] on input "text" at bounding box center [218, 429] width 327 height 18
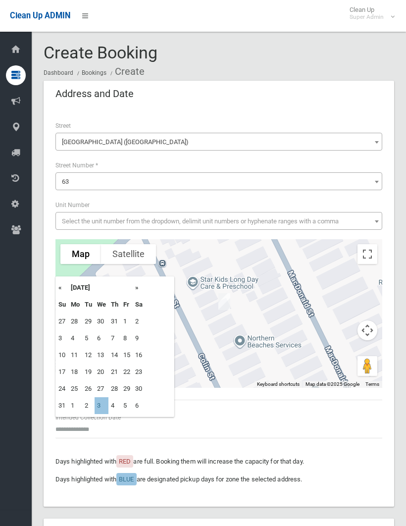
click at [103, 407] on td "3" at bounding box center [102, 405] width 14 height 17
type input "**********"
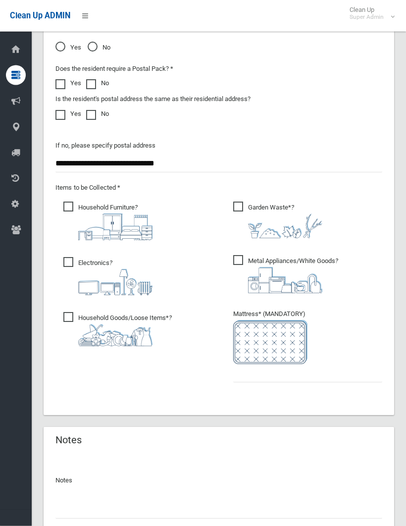
scroll to position [824, 0]
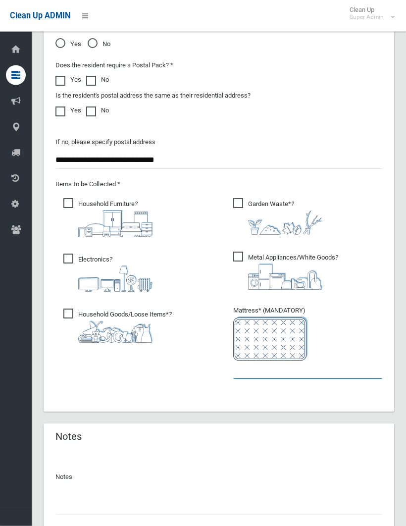
click at [236, 368] on input "text" at bounding box center [307, 370] width 149 height 18
type input "*"
click at [67, 500] on input "text" at bounding box center [218, 505] width 327 height 18
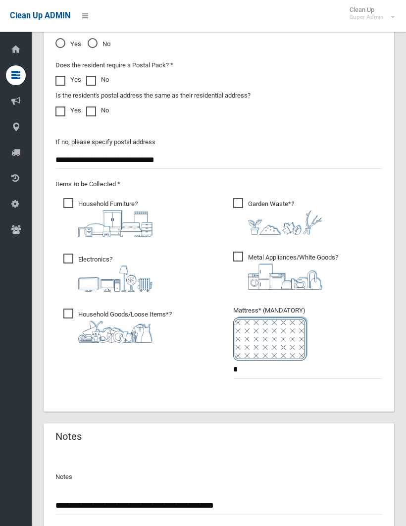
type input "**********"
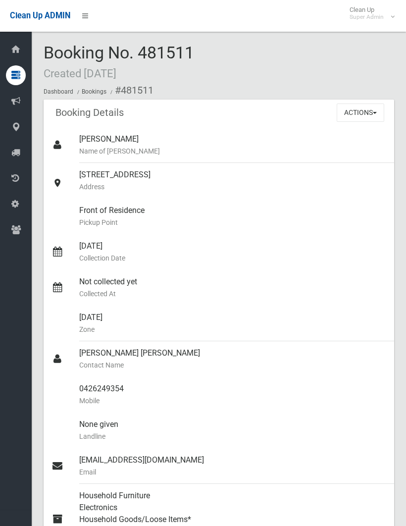
click at [354, 113] on button "Actions" at bounding box center [361, 112] width 48 height 18
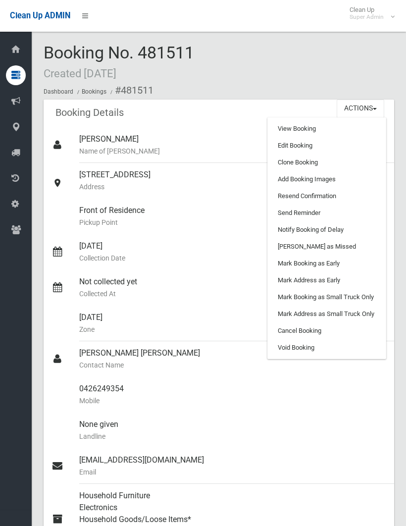
click at [315, 177] on link "Add Booking Images" at bounding box center [327, 179] width 118 height 17
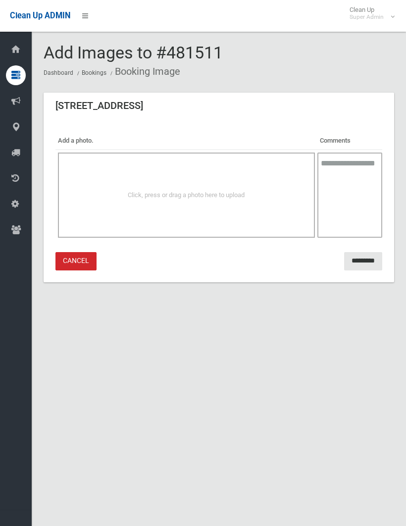
click at [205, 179] on div "Click, press or drag a photo here to upload" at bounding box center [186, 194] width 257 height 85
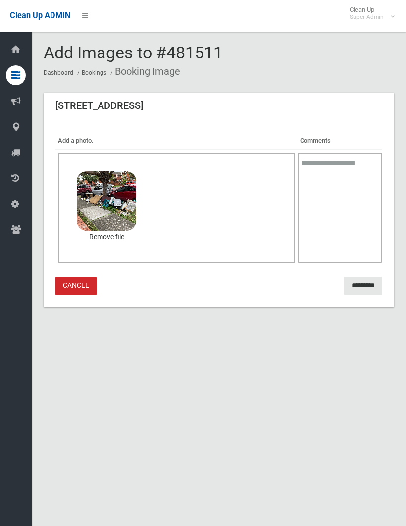
click at [355, 286] on input "*********" at bounding box center [363, 286] width 38 height 18
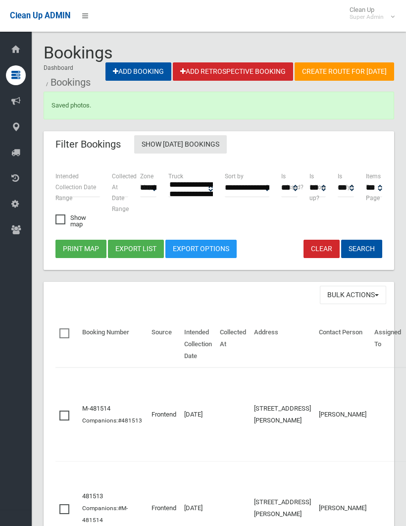
select select
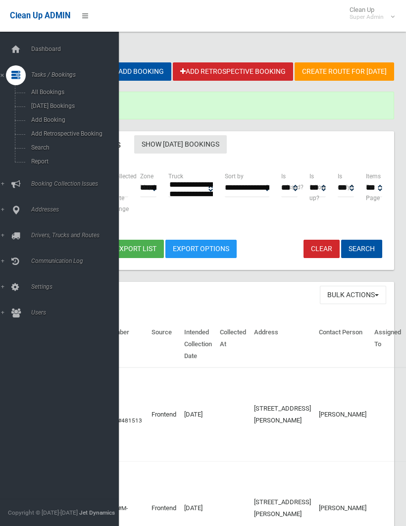
click at [38, 151] on span "Search" at bounding box center [69, 147] width 82 height 7
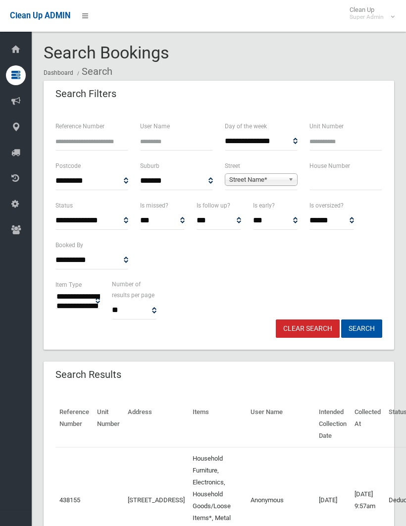
select select
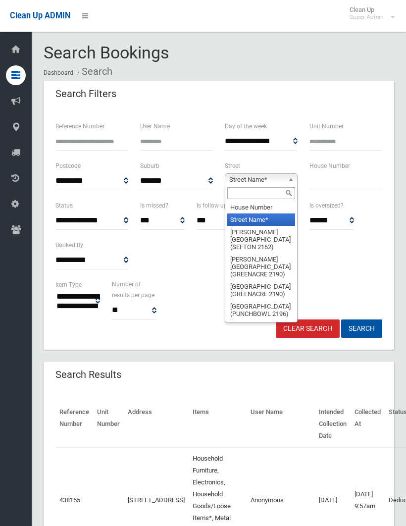
type input "***"
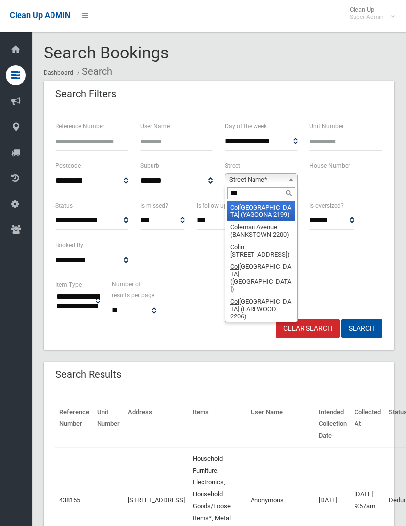
type input "****"
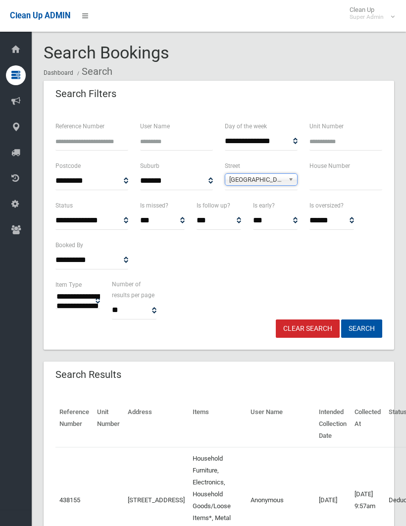
click at [328, 184] on input "text" at bounding box center [345, 181] width 73 height 18
type input "**"
click at [361, 328] on button "Search" at bounding box center [361, 328] width 41 height 18
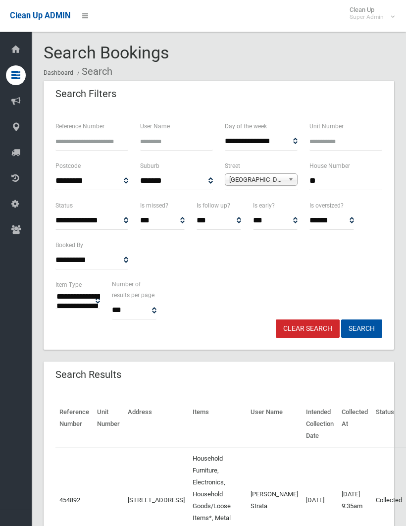
select select
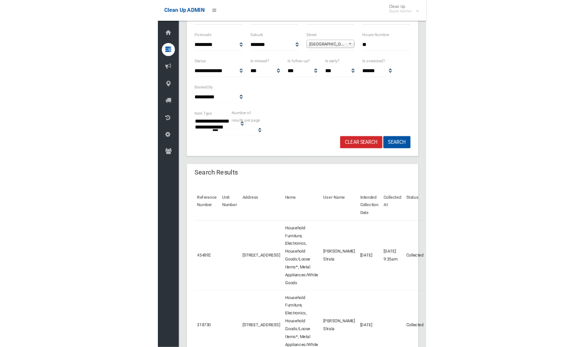
scroll to position [190, 0]
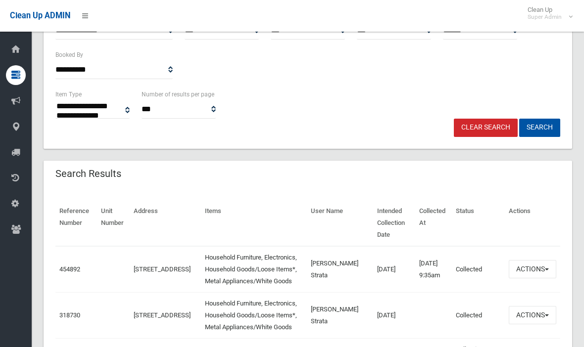
click at [405, 268] on button "Actions" at bounding box center [533, 269] width 48 height 18
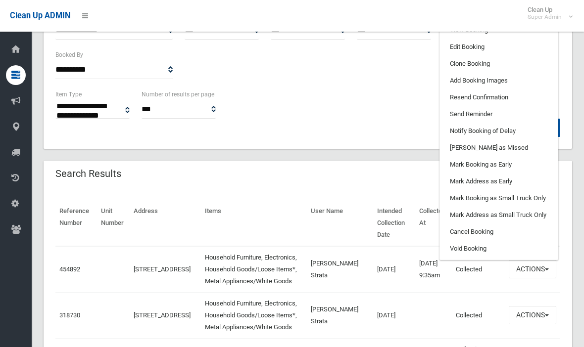
click at [405, 66] on link "Clone Booking" at bounding box center [499, 63] width 118 height 17
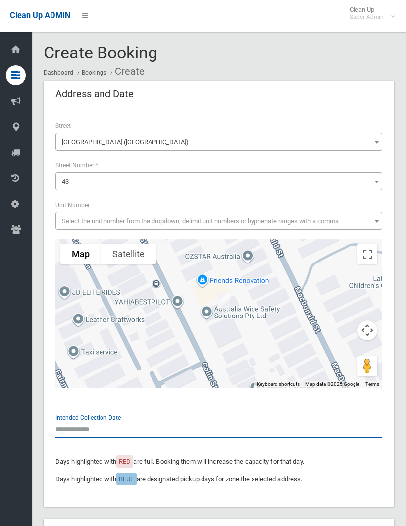
click at [82, 427] on input "text" at bounding box center [218, 429] width 327 height 18
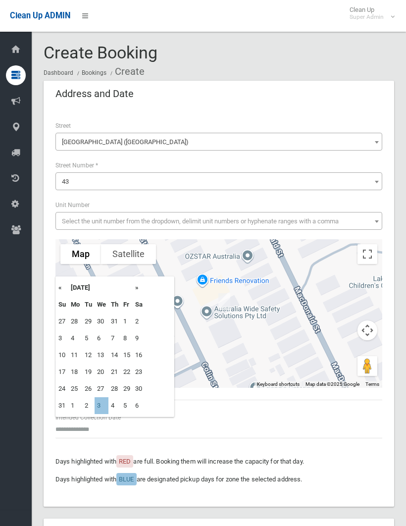
click at [100, 406] on td "3" at bounding box center [102, 405] width 14 height 17
type input "**********"
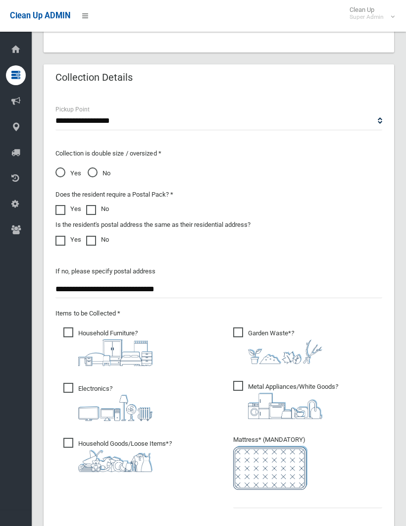
scroll to position [712, 0]
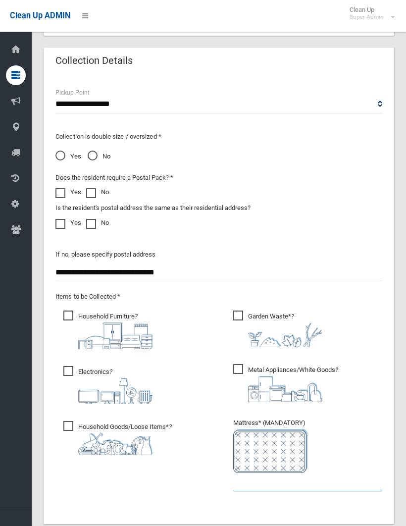
click at [238, 482] on input "text" at bounding box center [307, 482] width 149 height 18
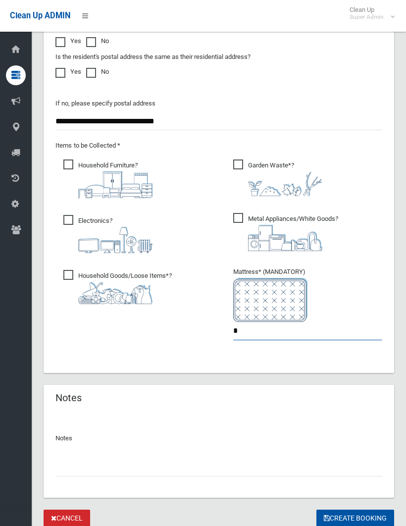
scroll to position [864, 0]
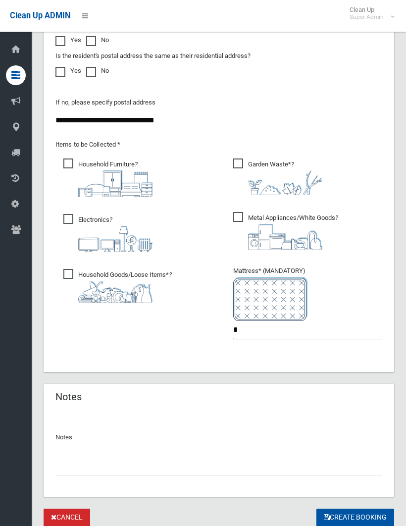
type input "*"
click at [63, 463] on input "text" at bounding box center [218, 466] width 327 height 18
type input "**********"
click at [354, 515] on button "Create Booking" at bounding box center [355, 517] width 78 height 18
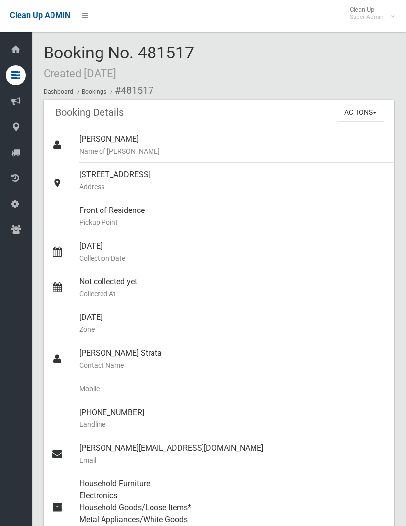
click at [366, 108] on button "Actions" at bounding box center [361, 112] width 48 height 18
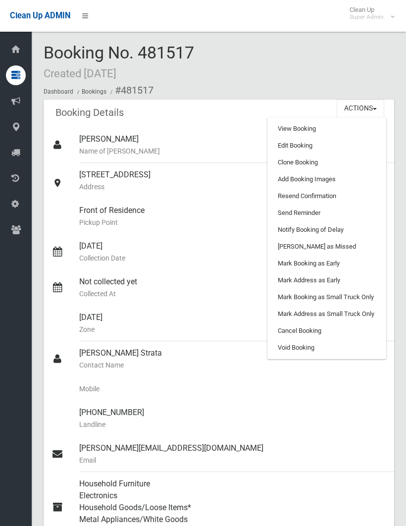
click at [322, 176] on link "Add Booking Images" at bounding box center [327, 179] width 118 height 17
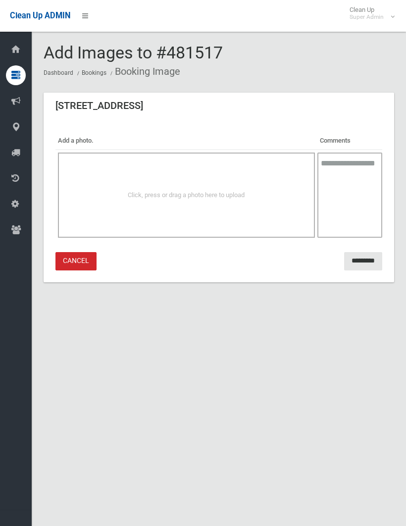
click at [179, 194] on span "Click, press or drag a photo here to upload" at bounding box center [186, 194] width 117 height 7
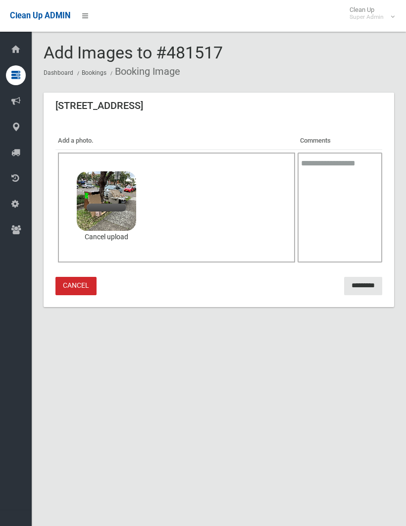
click at [363, 283] on input "*********" at bounding box center [363, 286] width 38 height 18
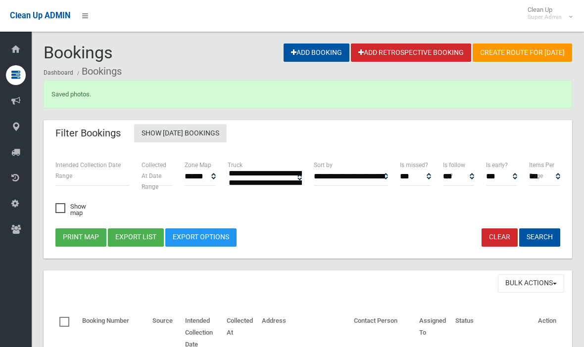
select select
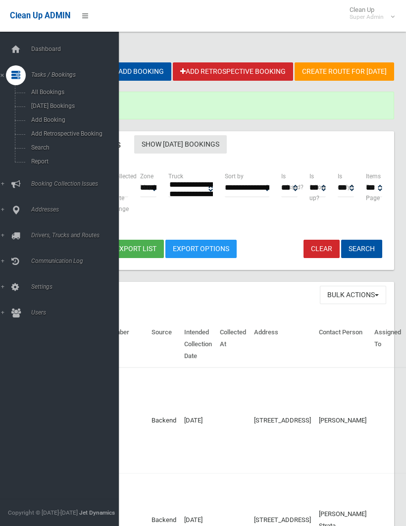
click at [49, 147] on span "Search" at bounding box center [69, 147] width 82 height 7
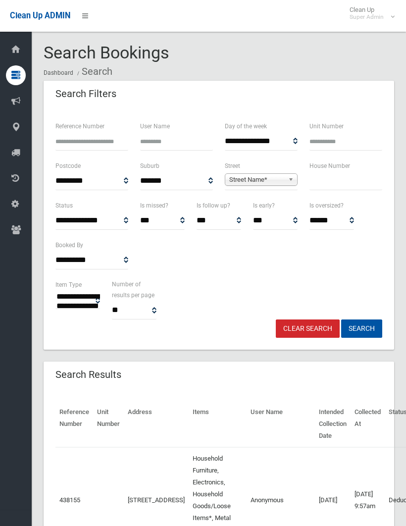
select select
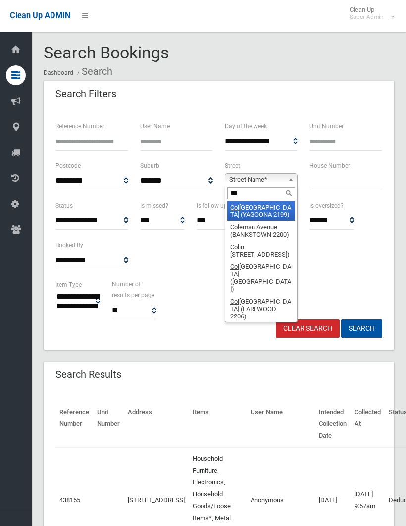
type input "****"
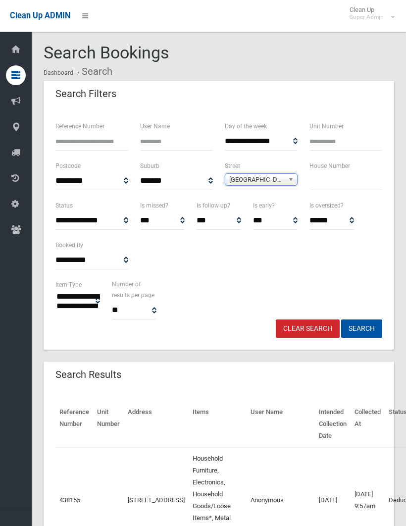
click at [327, 183] on input "text" at bounding box center [345, 181] width 73 height 18
type input "*****"
click at [361, 328] on button "Search" at bounding box center [361, 328] width 41 height 18
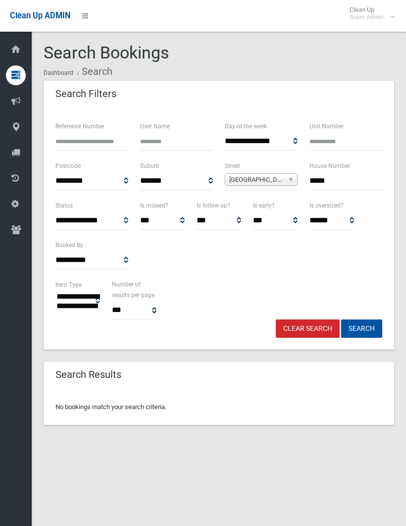
select select
click at [339, 178] on input "*****" at bounding box center [345, 181] width 73 height 18
type input "**"
click at [361, 328] on button "Search" at bounding box center [361, 328] width 41 height 18
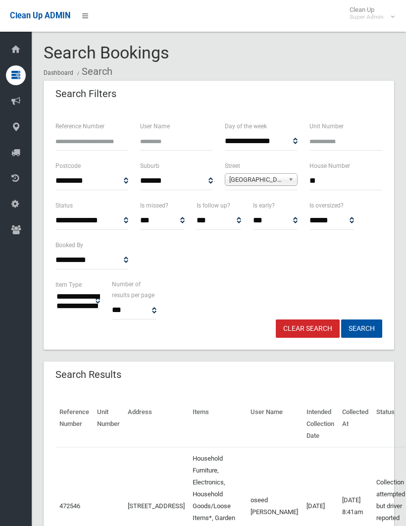
select select
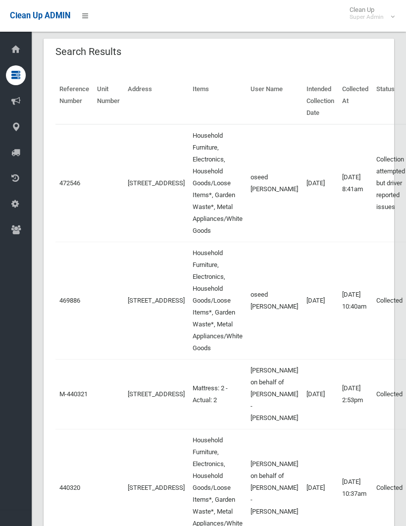
scroll to position [322, 0]
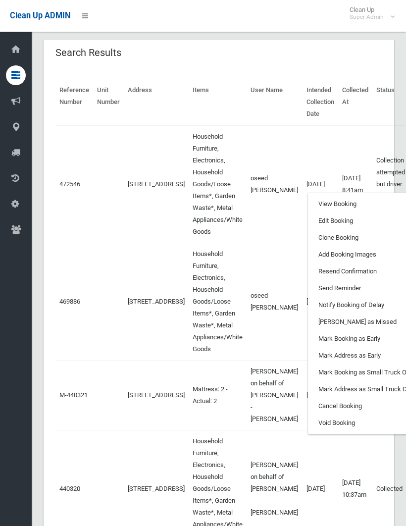
click at [318, 238] on link "Clone Booking" at bounding box center [367, 237] width 118 height 17
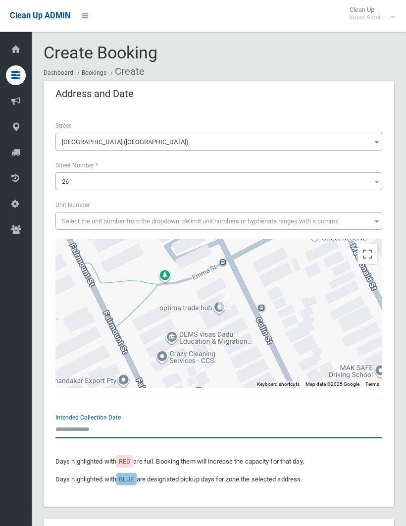
click at [73, 423] on input "text" at bounding box center [218, 429] width 327 height 18
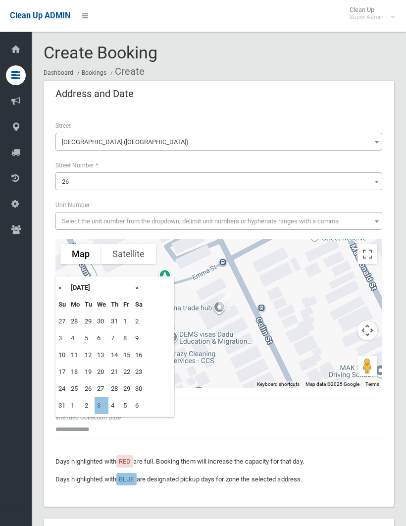
click at [104, 403] on td "3" at bounding box center [102, 405] width 14 height 17
type input "**********"
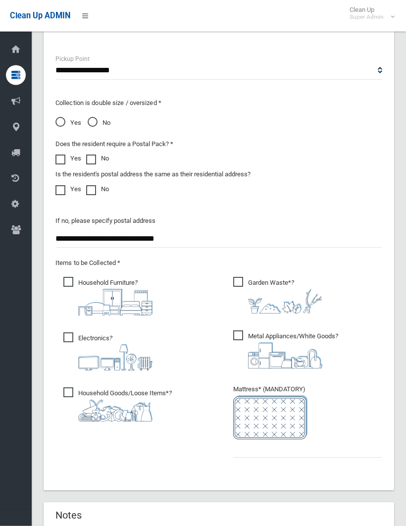
click at [240, 284] on span "Garden Waste* ?" at bounding box center [277, 295] width 89 height 37
click at [237, 445] on input "text" at bounding box center [307, 448] width 149 height 18
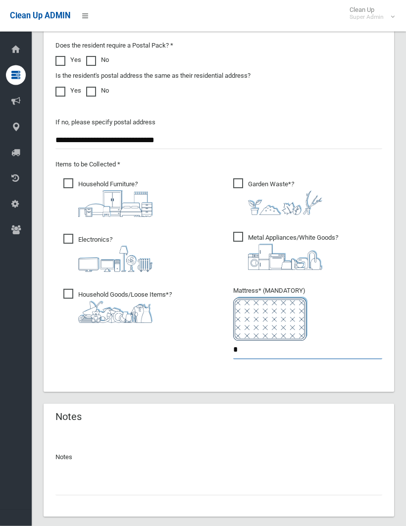
scroll to position [846, 0]
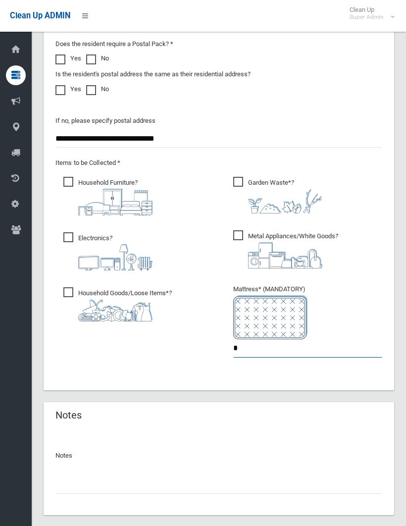
type input "*"
click at [64, 482] on input "text" at bounding box center [218, 484] width 327 height 18
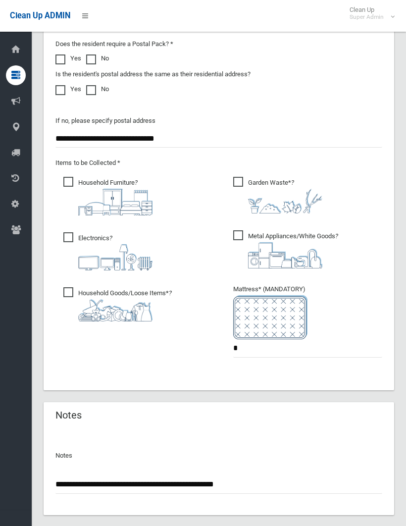
type input "**********"
click at [350, 525] on button "Create Booking" at bounding box center [355, 536] width 78 height 18
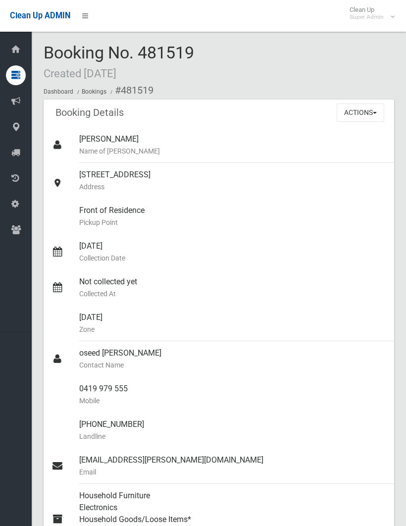
click at [358, 109] on button "Actions" at bounding box center [361, 112] width 48 height 18
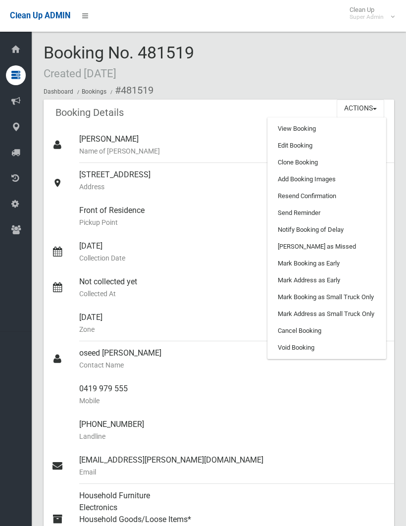
click at [311, 175] on link "Add Booking Images" at bounding box center [327, 179] width 118 height 17
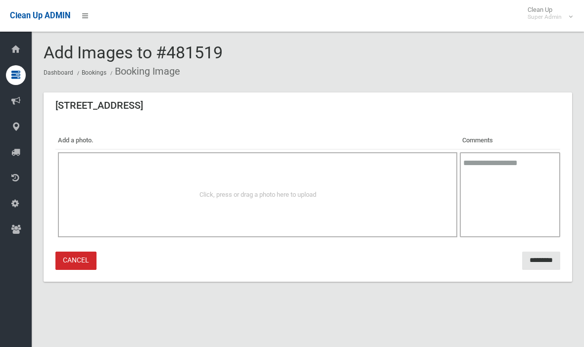
click at [353, 197] on div "Click, press or drag a photo here to upload" at bounding box center [258, 195] width 378 height 12
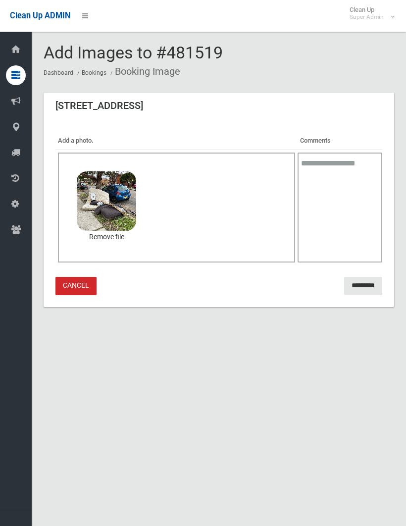
click at [355, 284] on input "*********" at bounding box center [363, 286] width 38 height 18
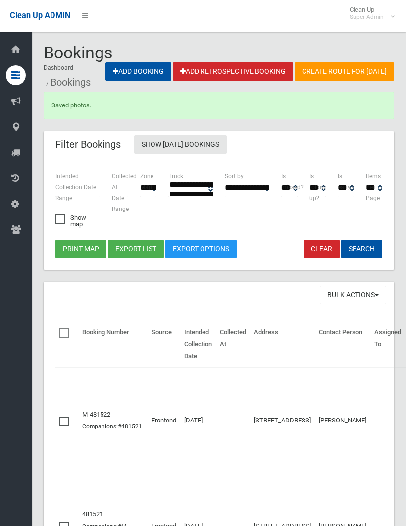
select select
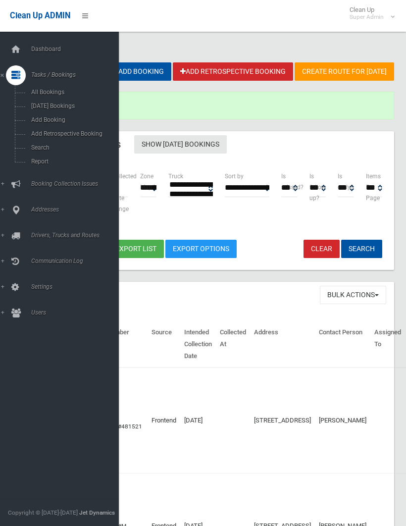
click at [49, 149] on span "Search" at bounding box center [69, 147] width 82 height 7
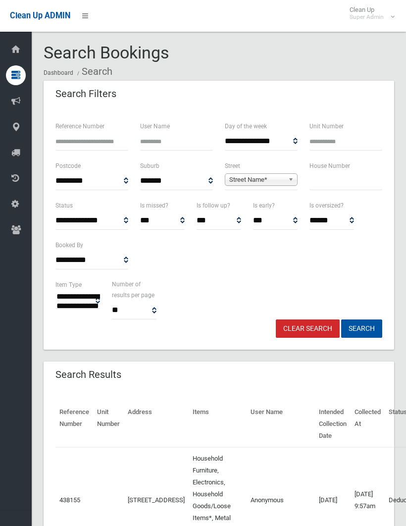
select select
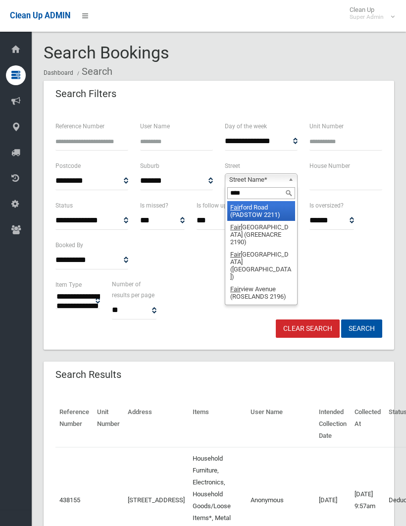
type input "*****"
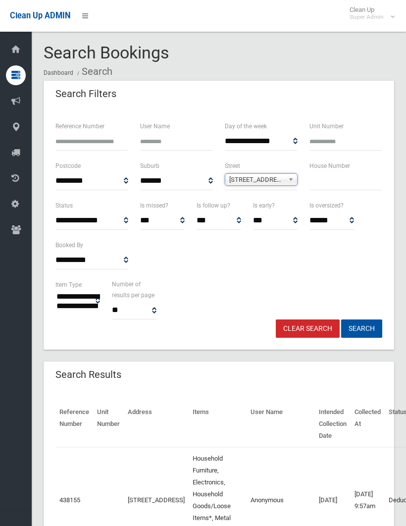
click at [321, 179] on input "text" at bounding box center [345, 181] width 73 height 18
type input "**"
click at [361, 328] on button "Search" at bounding box center [361, 328] width 41 height 18
select select
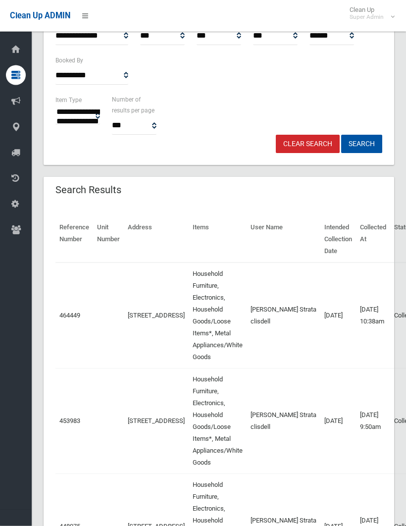
scroll to position [185, 0]
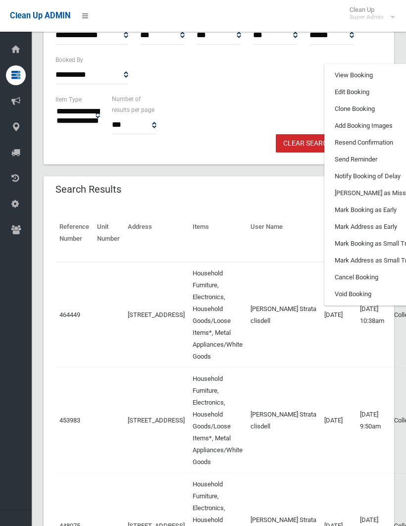
scroll to position [0, 35]
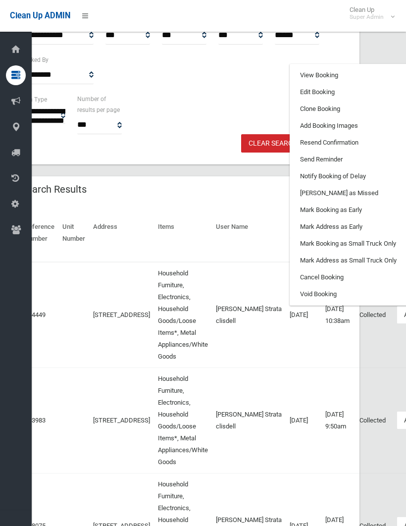
click at [290, 105] on link "Clone Booking" at bounding box center [349, 108] width 118 height 17
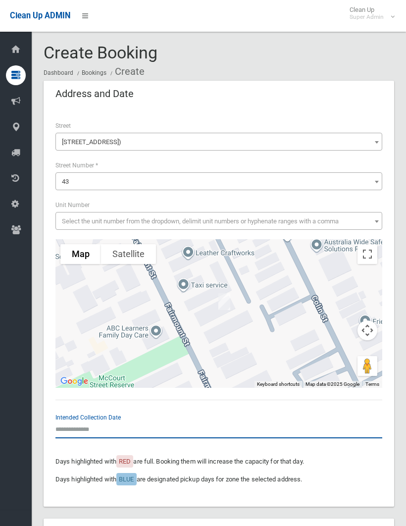
click at [77, 420] on input "text" at bounding box center [218, 429] width 327 height 18
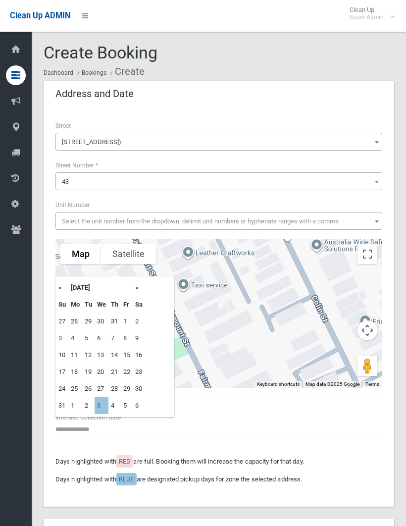
click at [105, 403] on td "3" at bounding box center [102, 405] width 14 height 17
type input "**********"
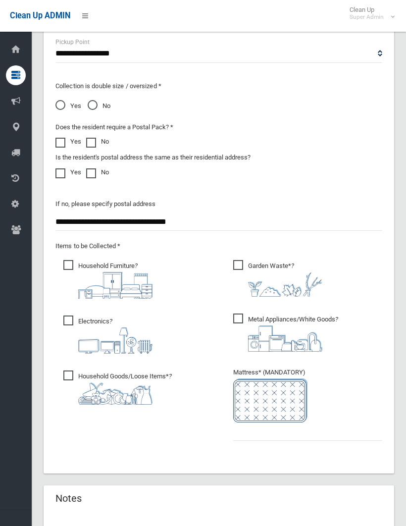
scroll to position [773, 0]
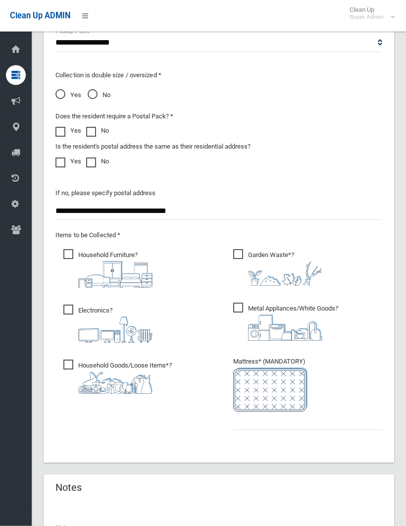
click at [228, 415] on ul "Garden Waste* ?" at bounding box center [303, 345] width 157 height 197
click at [242, 419] on input "text" at bounding box center [307, 421] width 149 height 18
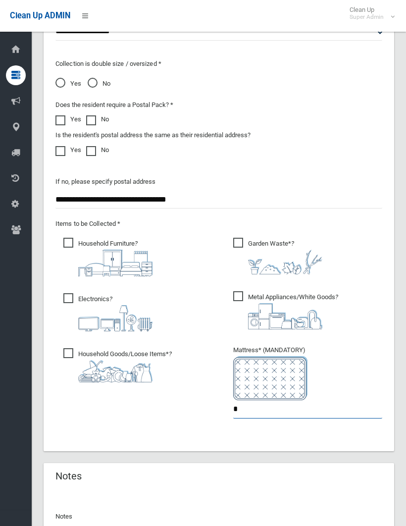
scroll to position [864, 0]
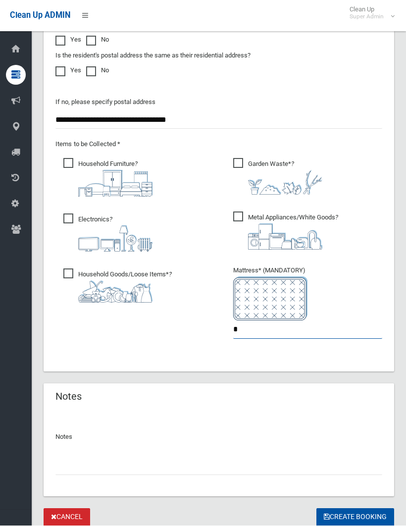
type input "*"
click at [77, 463] on input "text" at bounding box center [218, 466] width 327 height 18
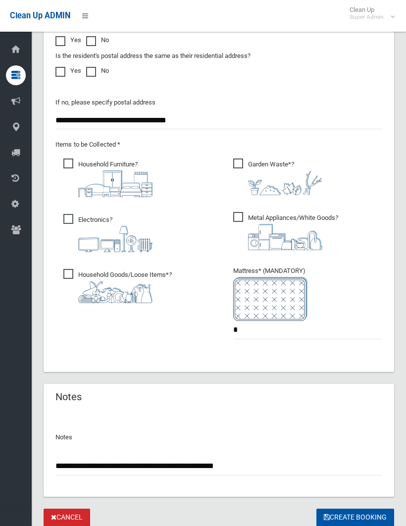
type input "**********"
click at [354, 515] on button "Create Booking" at bounding box center [355, 517] width 78 height 18
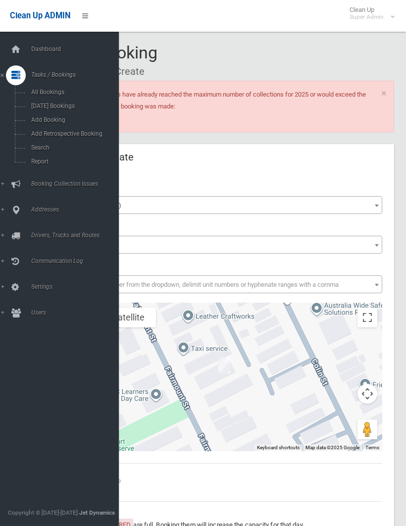
click at [5, 211] on link "Addresses" at bounding box center [59, 210] width 119 height 20
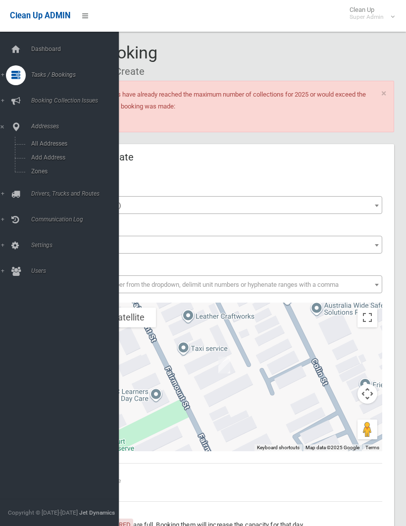
click at [50, 146] on span "All Addresses" at bounding box center [69, 143] width 82 height 7
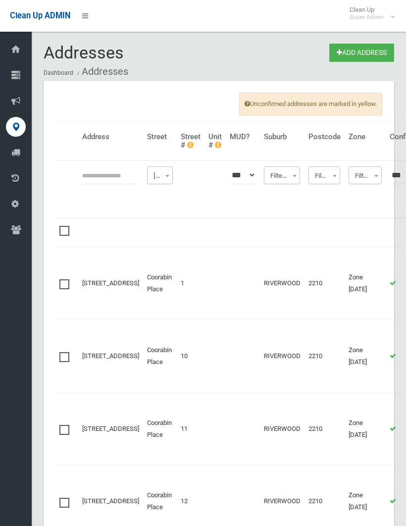
click at [149, 171] on span "[GEOGRAPHIC_DATA]" at bounding box center [159, 176] width 21 height 14
click at [105, 196] on th at bounding box center [110, 188] width 65 height 57
click at [177, 194] on th at bounding box center [191, 188] width 28 height 57
click at [96, 171] on input "text" at bounding box center [110, 175] width 57 height 18
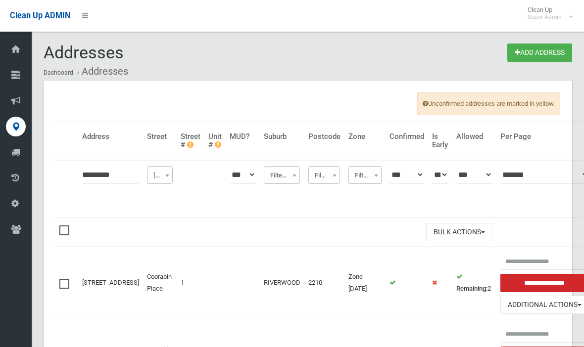
type input "*********"
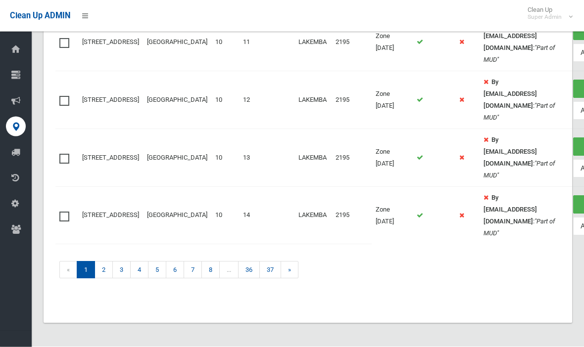
scroll to position [1186, 0]
click at [123, 279] on link "3" at bounding box center [121, 270] width 18 height 17
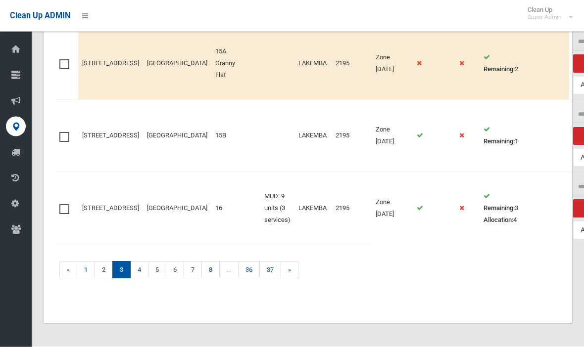
scroll to position [1233, 0]
click at [179, 279] on link "6" at bounding box center [175, 270] width 18 height 17
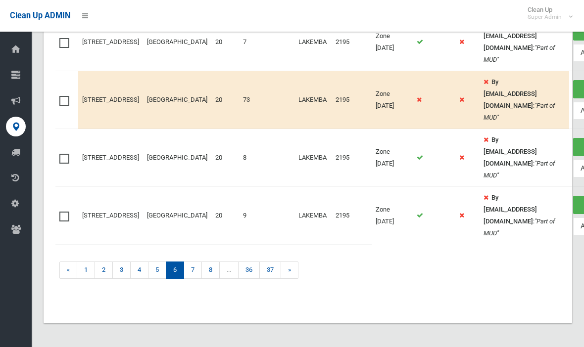
scroll to position [1186, 0]
click at [216, 279] on link "8" at bounding box center [210, 270] width 18 height 17
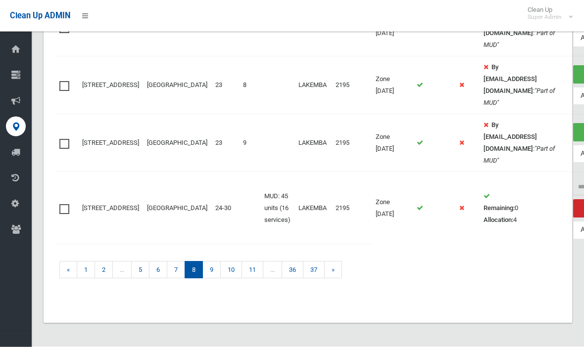
scroll to position [1203, 0]
click at [256, 279] on link "11" at bounding box center [253, 270] width 22 height 17
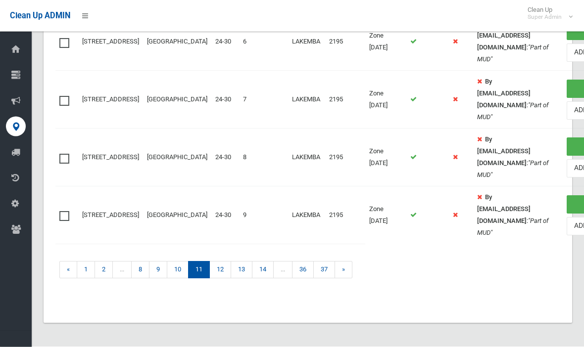
scroll to position [1203, 0]
click at [268, 279] on link "14" at bounding box center [263, 270] width 22 height 17
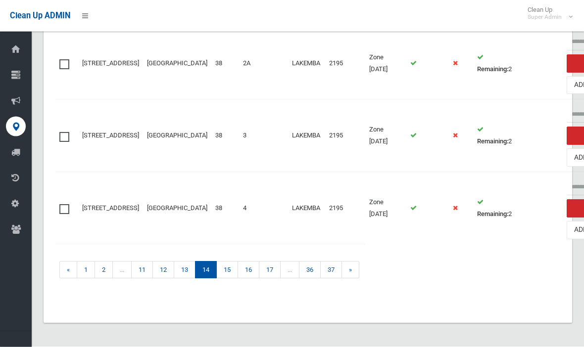
scroll to position [1203, 0]
click at [250, 279] on link "16" at bounding box center [249, 270] width 22 height 17
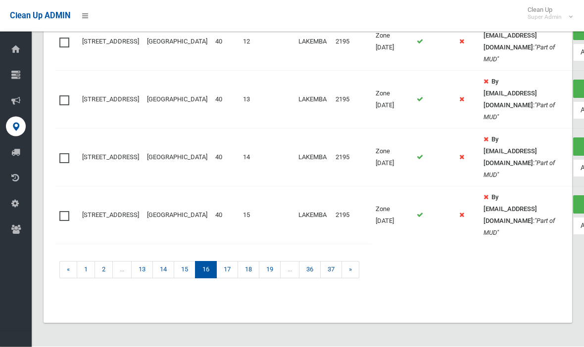
scroll to position [1203, 0]
click at [235, 279] on link "17" at bounding box center [227, 270] width 22 height 17
click at [232, 279] on link "18" at bounding box center [227, 270] width 22 height 17
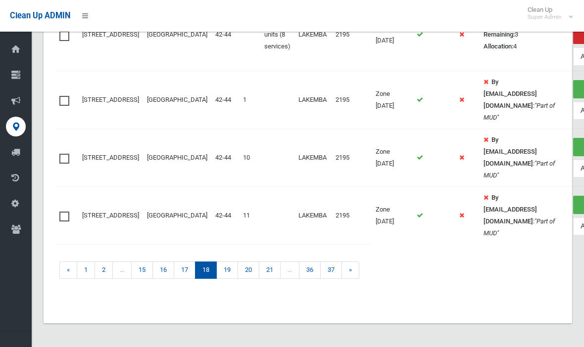
scroll to position [1203, 0]
click at [232, 279] on link "19" at bounding box center [227, 270] width 22 height 17
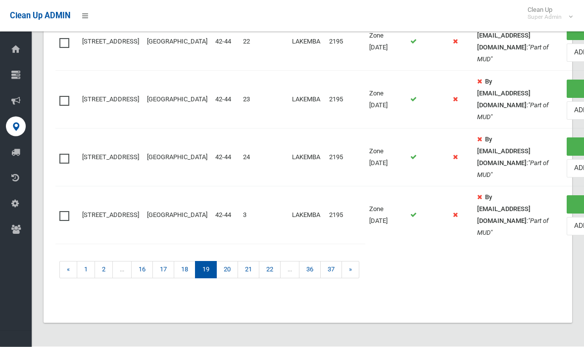
scroll to position [1203, 0]
click at [228, 279] on link "20" at bounding box center [227, 270] width 22 height 17
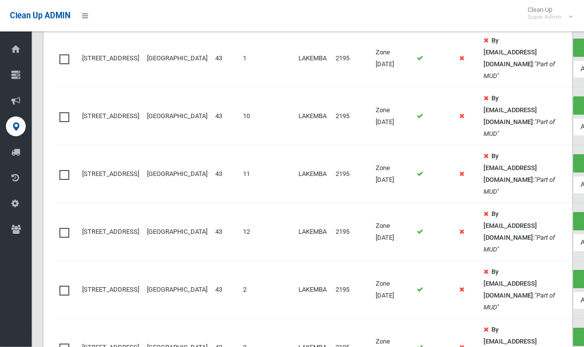
scroll to position [637, 0]
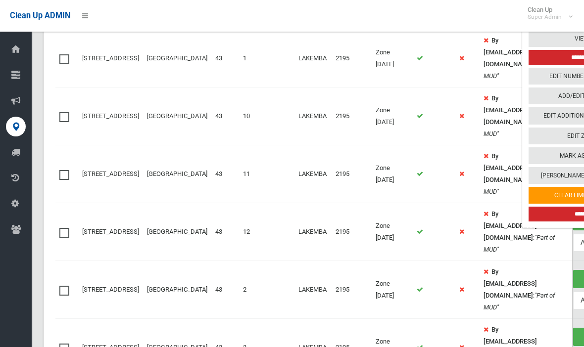
click at [529, 125] on link "Edit Additional Capacity" at bounding box center [582, 116] width 106 height 17
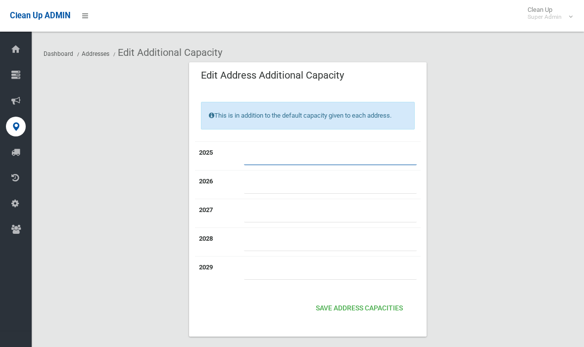
click at [293, 147] on input "number" at bounding box center [330, 156] width 173 height 18
type input "*"
click at [368, 306] on button "Save Address capacities" at bounding box center [359, 309] width 95 height 18
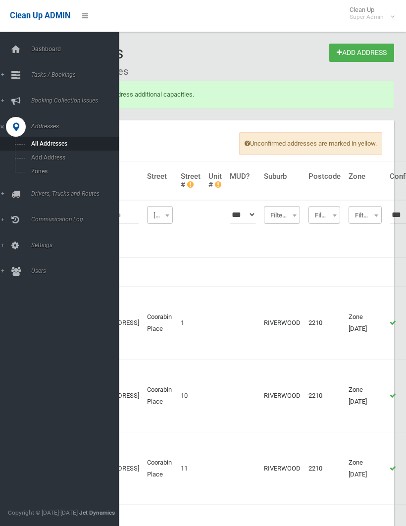
click at [23, 50] on div at bounding box center [16, 50] width 20 height 20
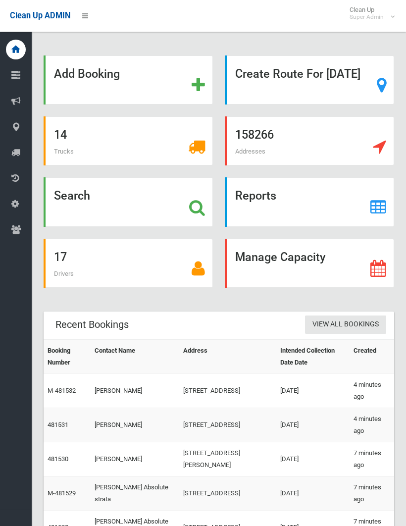
click at [68, 202] on strong "Search" at bounding box center [72, 196] width 36 height 14
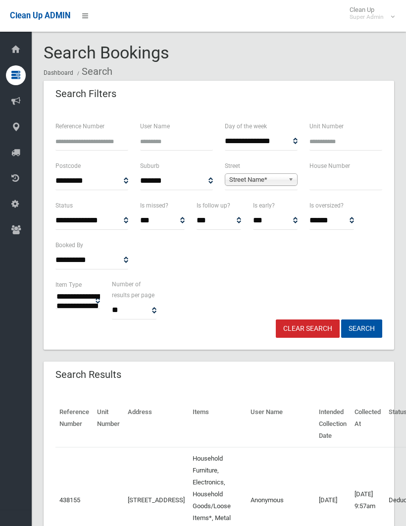
select select
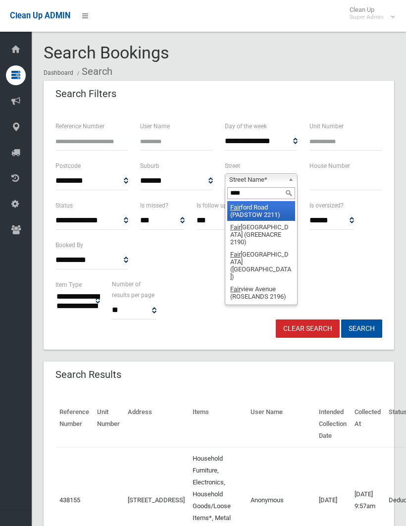
type input "*****"
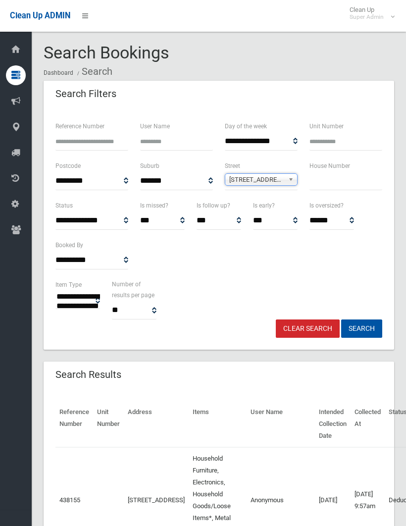
click at [326, 185] on input "text" at bounding box center [345, 181] width 73 height 18
type input "**"
click at [361, 328] on button "Search" at bounding box center [361, 328] width 41 height 18
select select
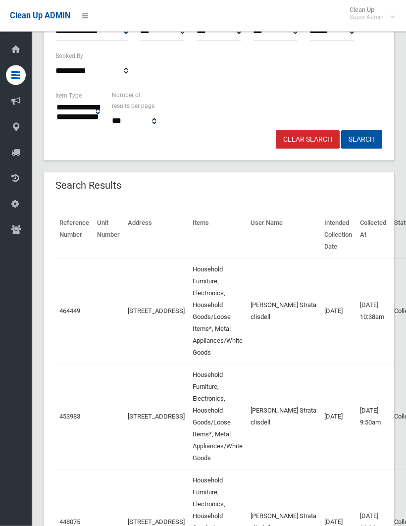
scroll to position [189, 0]
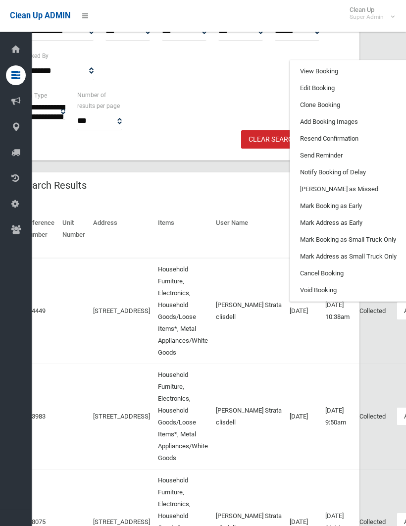
click at [292, 106] on link "Clone Booking" at bounding box center [349, 105] width 118 height 17
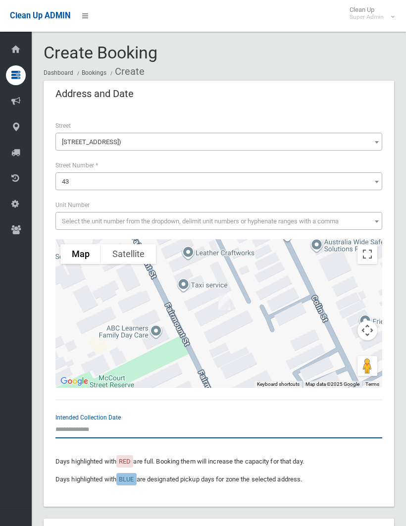
click at [80, 426] on input "text" at bounding box center [218, 429] width 327 height 18
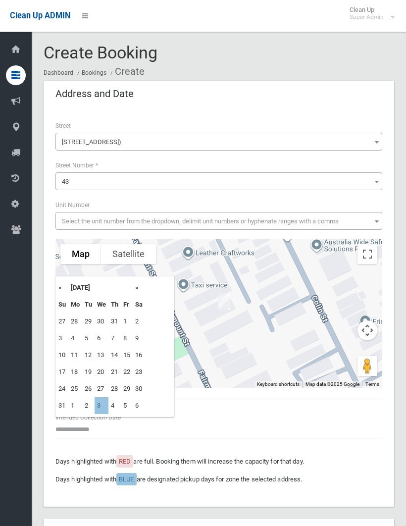
click at [102, 403] on td "3" at bounding box center [102, 405] width 14 height 17
type input "**********"
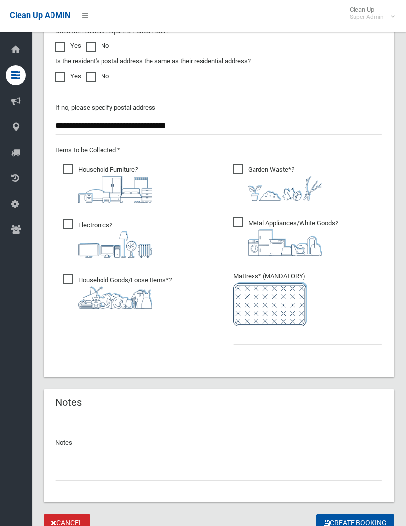
scroll to position [864, 0]
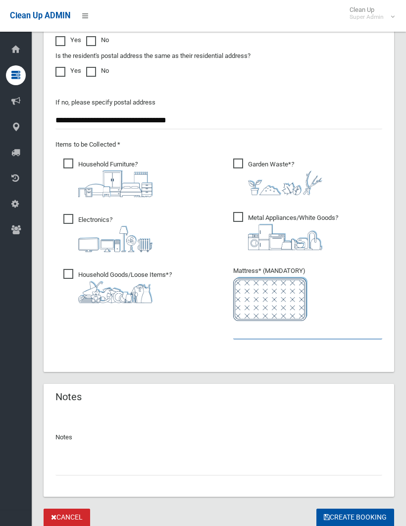
click at [236, 330] on input "text" at bounding box center [307, 330] width 149 height 18
type input "*"
click at [81, 464] on input "text" at bounding box center [218, 466] width 327 height 18
type input "**********"
click at [354, 515] on button "Create Booking" at bounding box center [355, 517] width 78 height 18
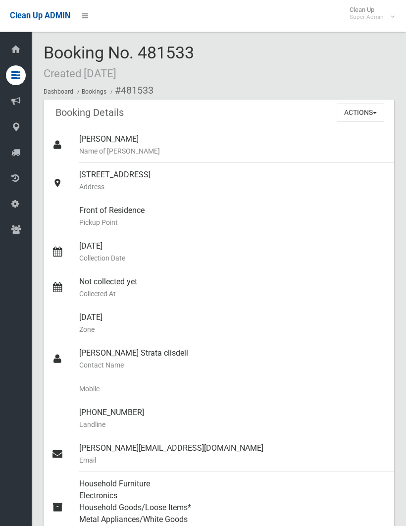
click at [356, 109] on button "Actions" at bounding box center [361, 112] width 48 height 18
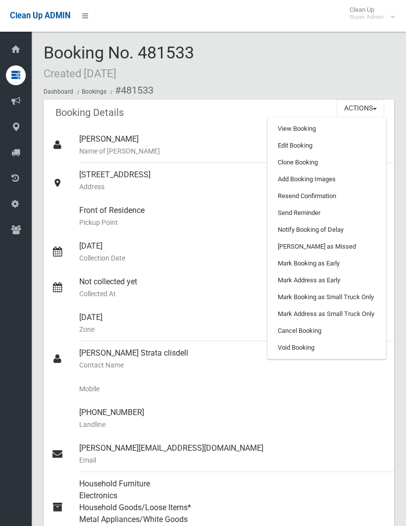
click at [319, 177] on link "Add Booking Images" at bounding box center [327, 179] width 118 height 17
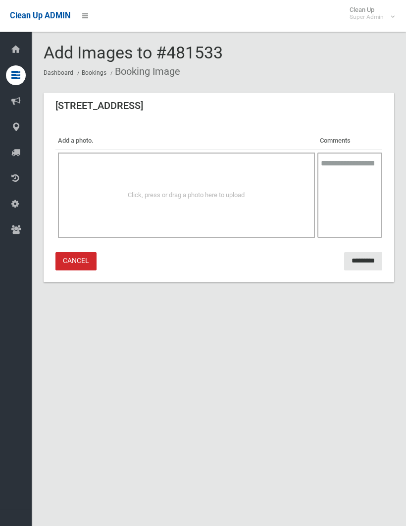
click at [246, 182] on div "Click, press or drag a photo here to upload" at bounding box center [186, 194] width 257 height 85
click at [129, 192] on span "Click, press or drag a photo here to upload" at bounding box center [186, 194] width 117 height 7
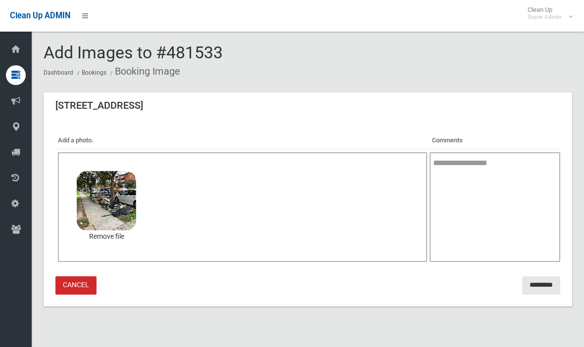
click at [405, 278] on input "*********" at bounding box center [541, 286] width 38 height 18
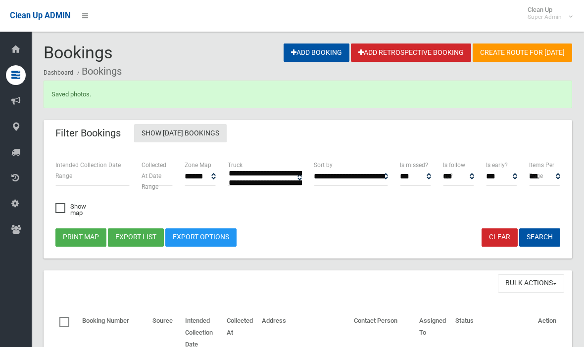
select select
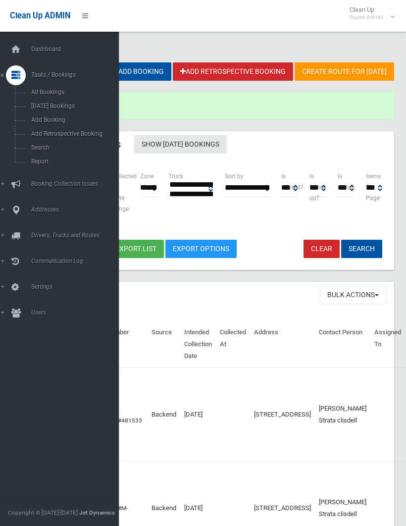
click at [45, 149] on span "Search" at bounding box center [69, 147] width 82 height 7
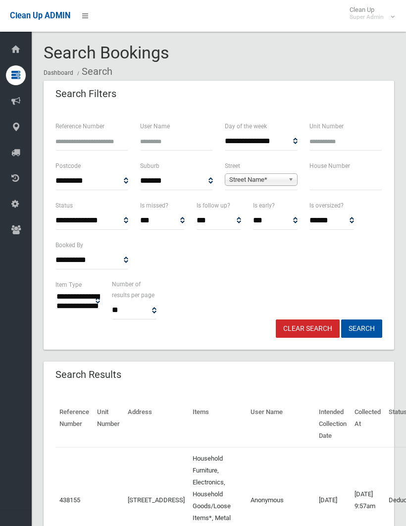
select select
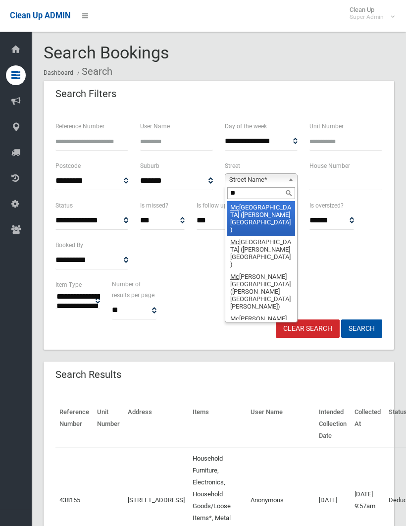
type input "***"
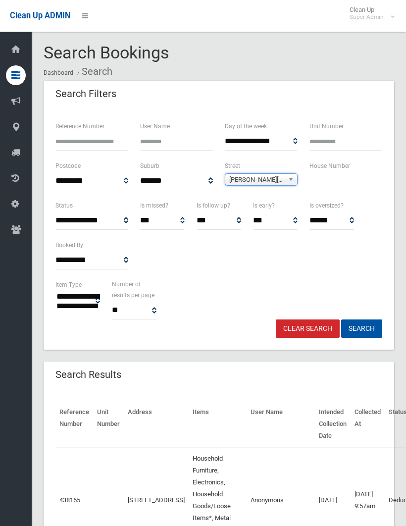
click at [323, 181] on input "text" at bounding box center [345, 181] width 73 height 18
type input "**"
click at [361, 328] on button "Search" at bounding box center [361, 328] width 41 height 18
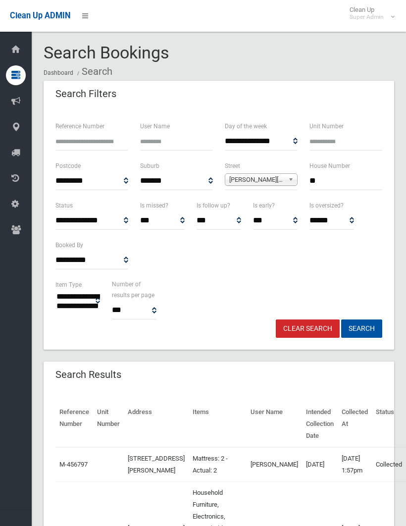
select select
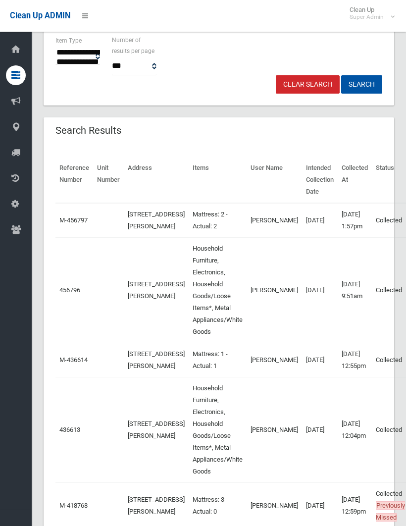
scroll to position [243, 0]
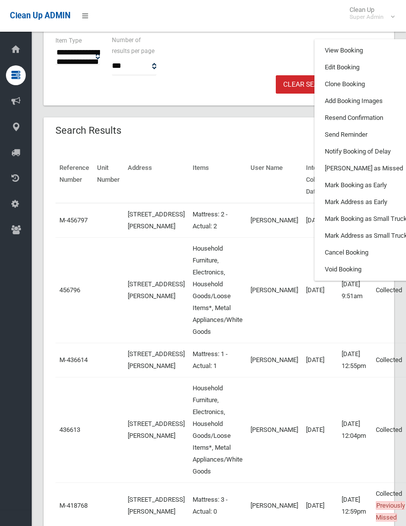
click at [315, 93] on link "Clone Booking" at bounding box center [374, 84] width 118 height 17
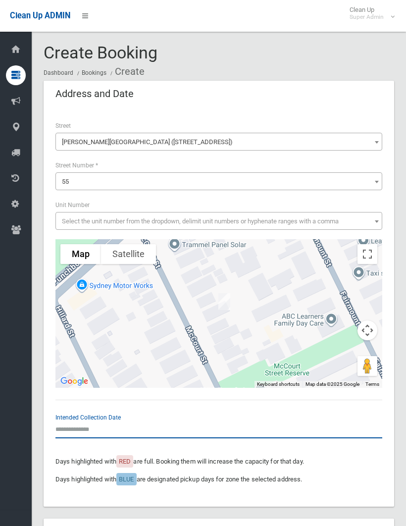
click at [81, 424] on input "text" at bounding box center [218, 429] width 327 height 18
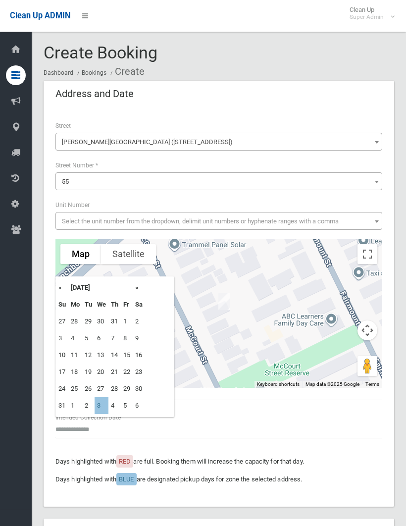
click at [106, 403] on td "3" at bounding box center [102, 405] width 14 height 17
type input "**********"
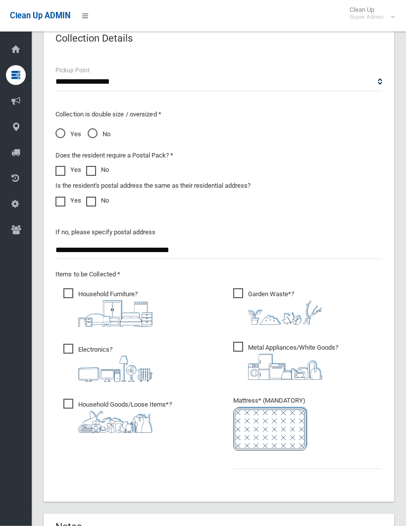
scroll to position [746, 0]
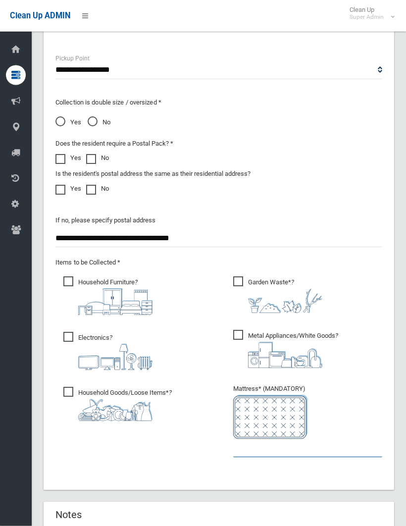
click at [240, 444] on input "text" at bounding box center [307, 448] width 149 height 18
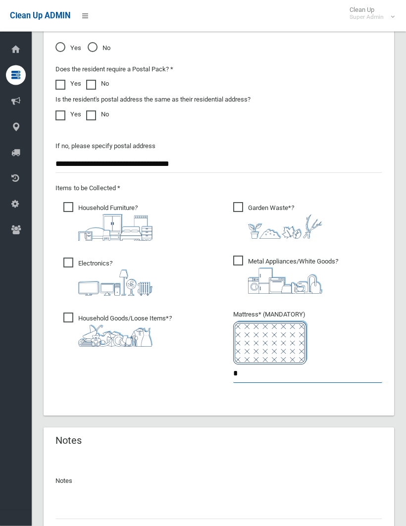
scroll to position [821, 0]
type input "*"
click at [76, 504] on input "text" at bounding box center [218, 509] width 327 height 18
type input "**********"
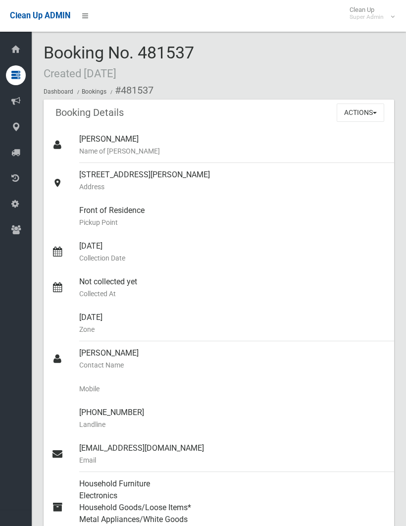
click at [354, 118] on button "Actions" at bounding box center [361, 112] width 48 height 18
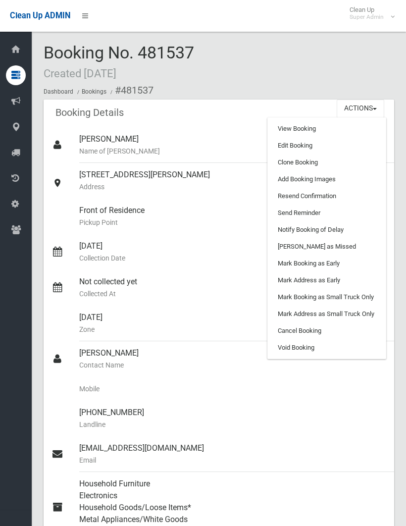
click at [326, 180] on link "Add Booking Images" at bounding box center [327, 179] width 118 height 17
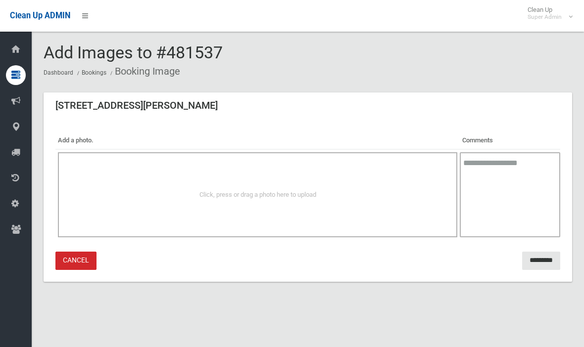
click at [151, 206] on div "Click, press or drag a photo here to upload" at bounding box center [257, 194] width 399 height 85
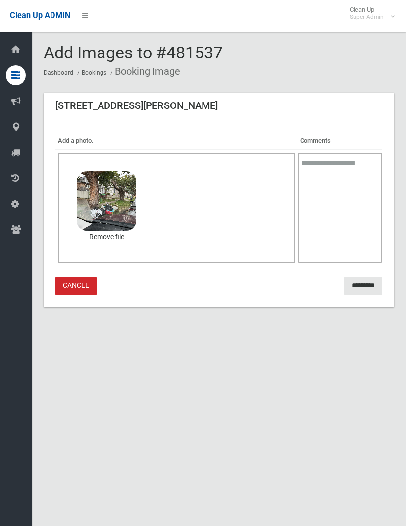
click at [354, 287] on input "*********" at bounding box center [363, 286] width 38 height 18
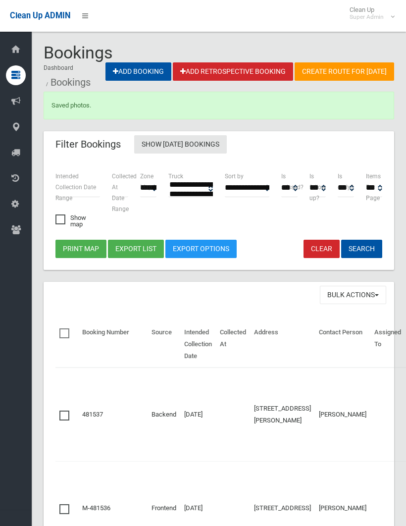
select select
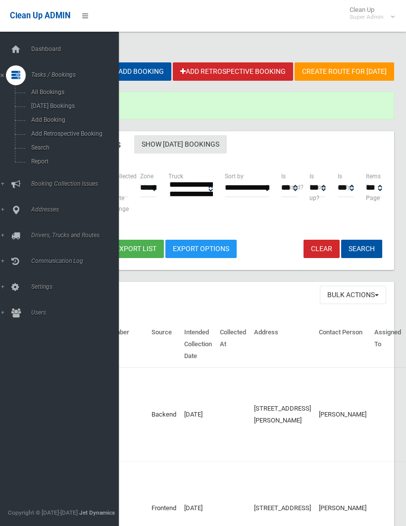
click at [36, 151] on span "Search" at bounding box center [69, 147] width 82 height 7
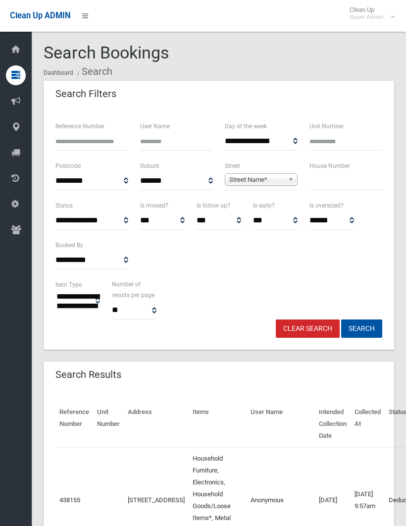
select select
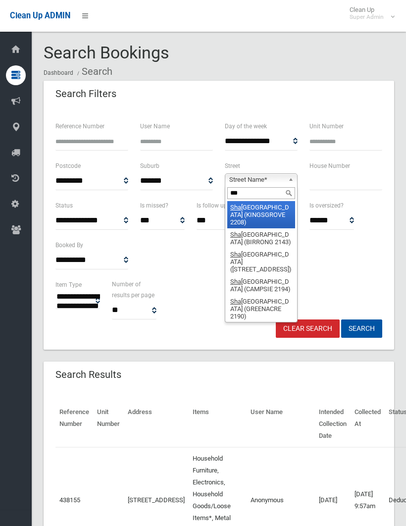
type input "****"
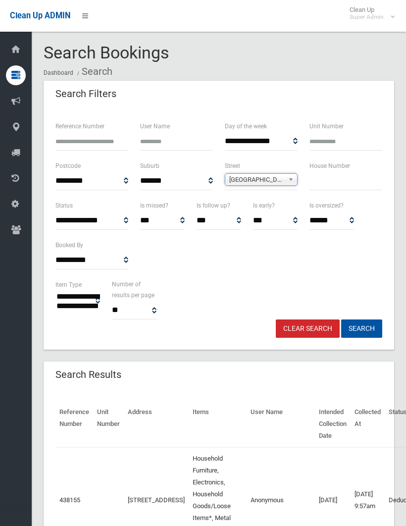
click at [320, 180] on input "text" at bounding box center [345, 181] width 73 height 18
type input "*"
click at [361, 328] on button "Search" at bounding box center [361, 328] width 41 height 18
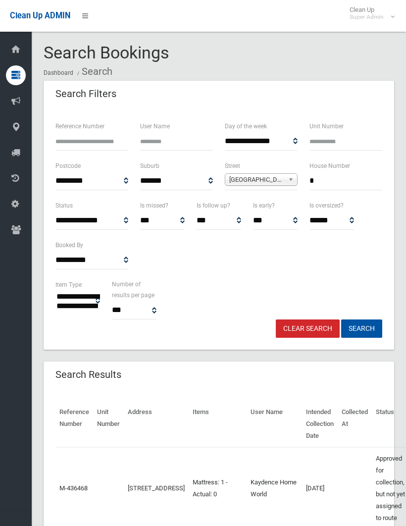
select select
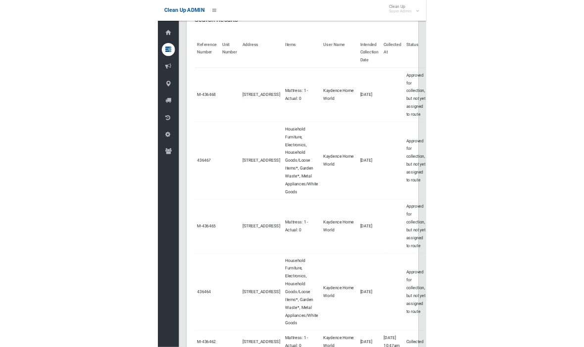
scroll to position [357, 0]
